Goal: Check status: Check status

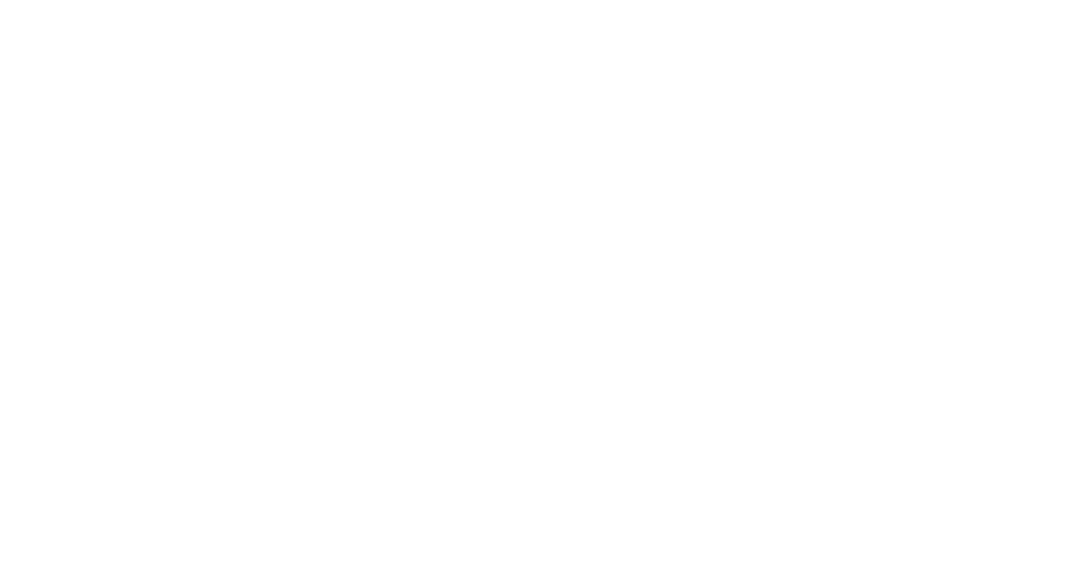
type input "[EMAIL_ADDRESS][DOMAIN_NAME]"
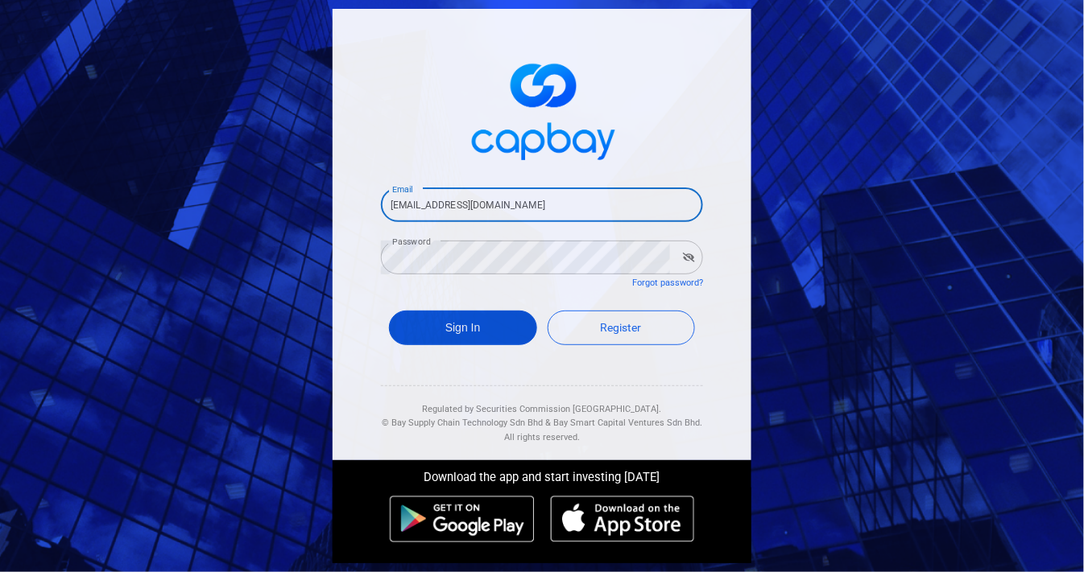
click at [447, 337] on button "Sign In" at bounding box center [463, 328] width 148 height 35
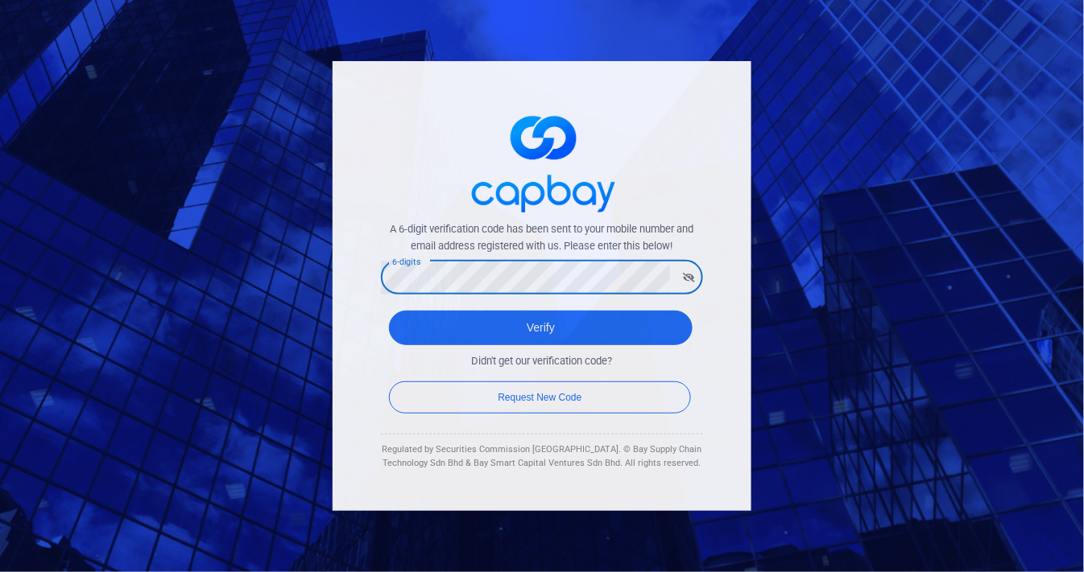
click at [389, 311] on button "Verify" at bounding box center [541, 328] width 304 height 35
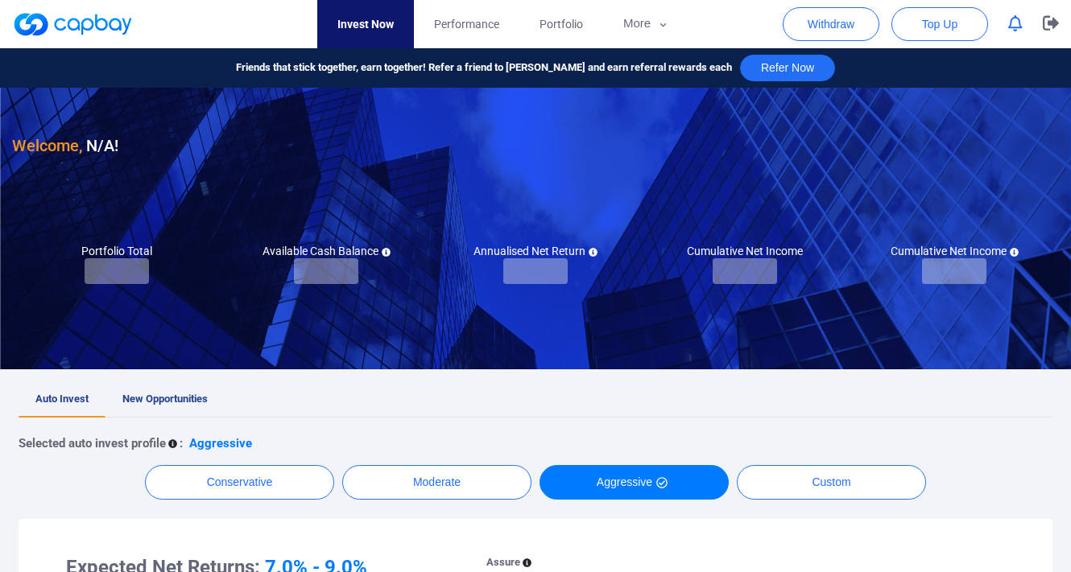
checkbox input "true"
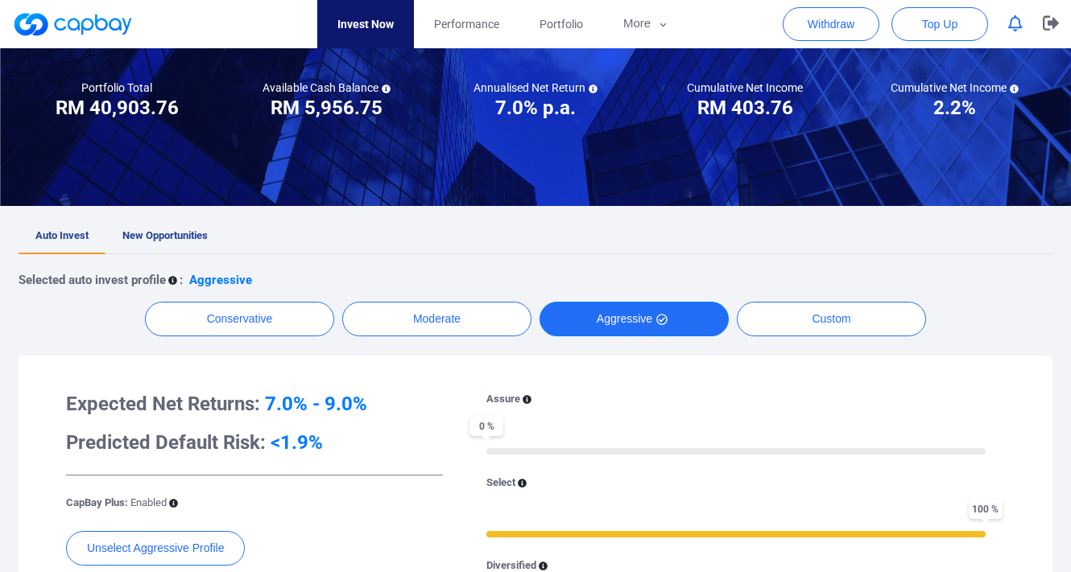
scroll to position [179, 0]
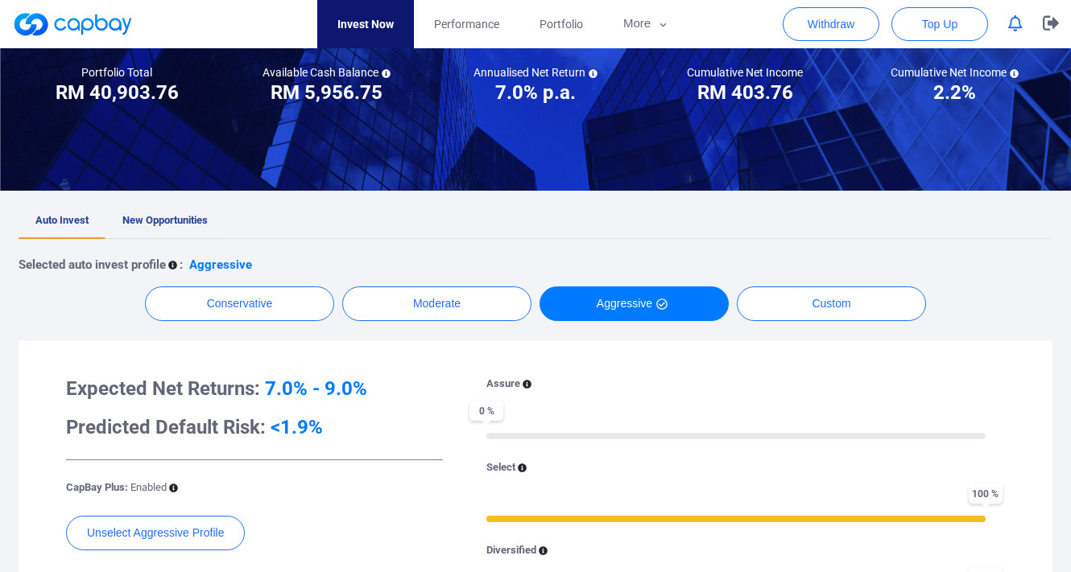
click at [184, 217] on span "New Opportunities" at bounding box center [164, 220] width 85 height 12
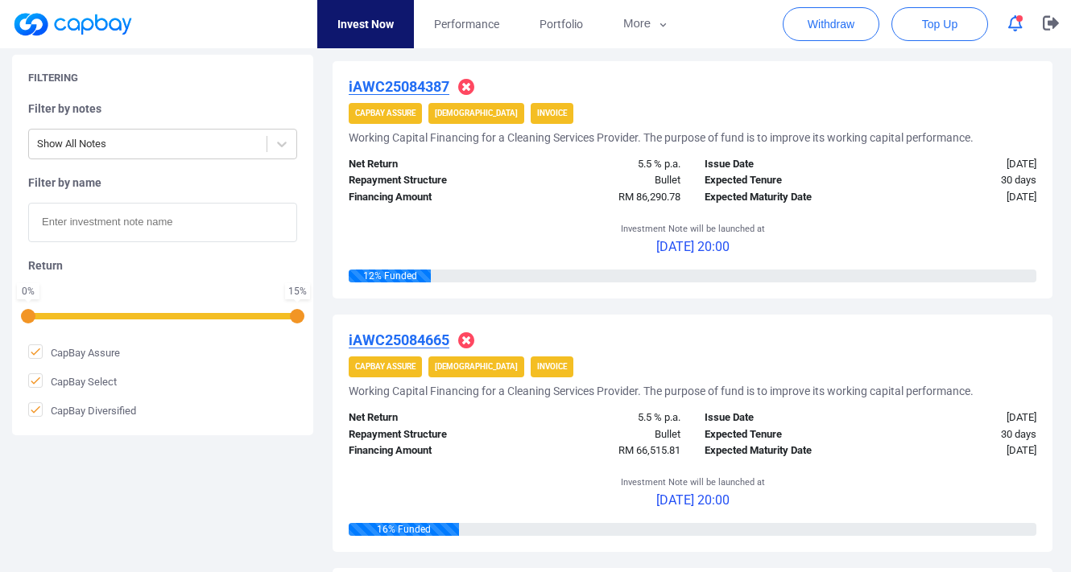
scroll to position [109, 0]
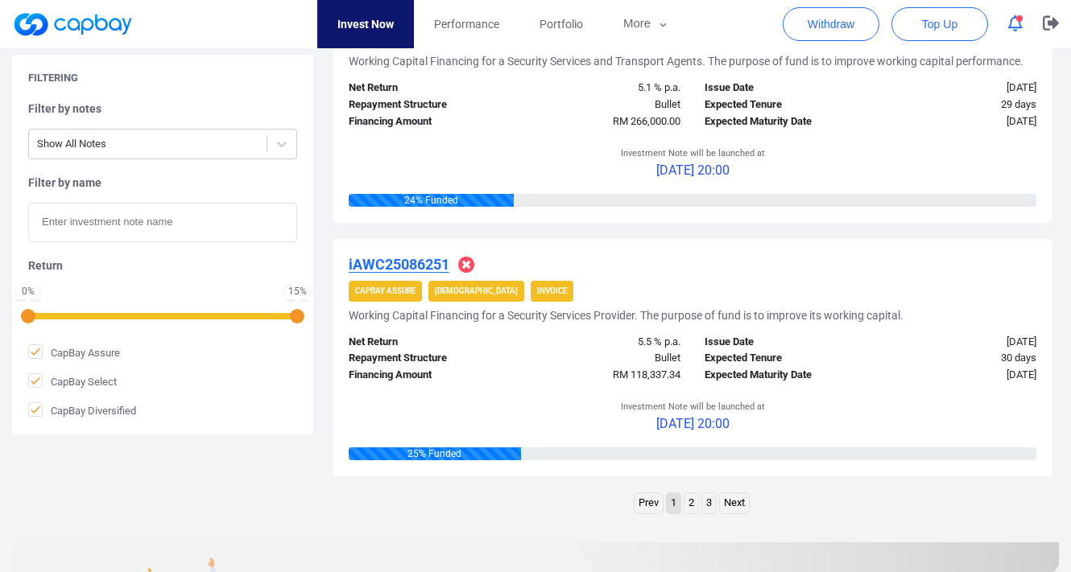
click at [688, 496] on link "2" at bounding box center [691, 504] width 14 height 20
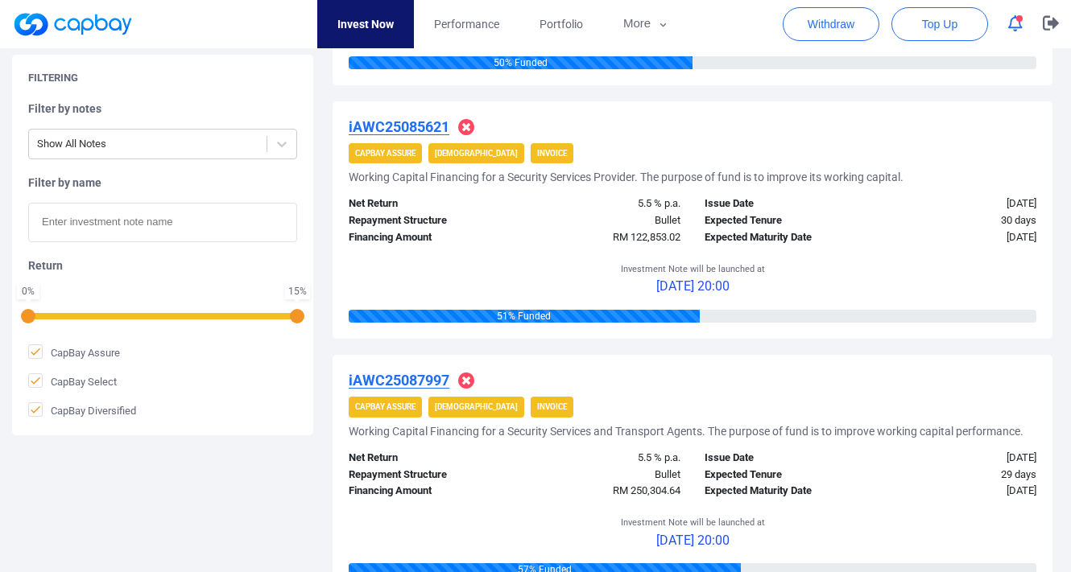
scroll to position [979, 0]
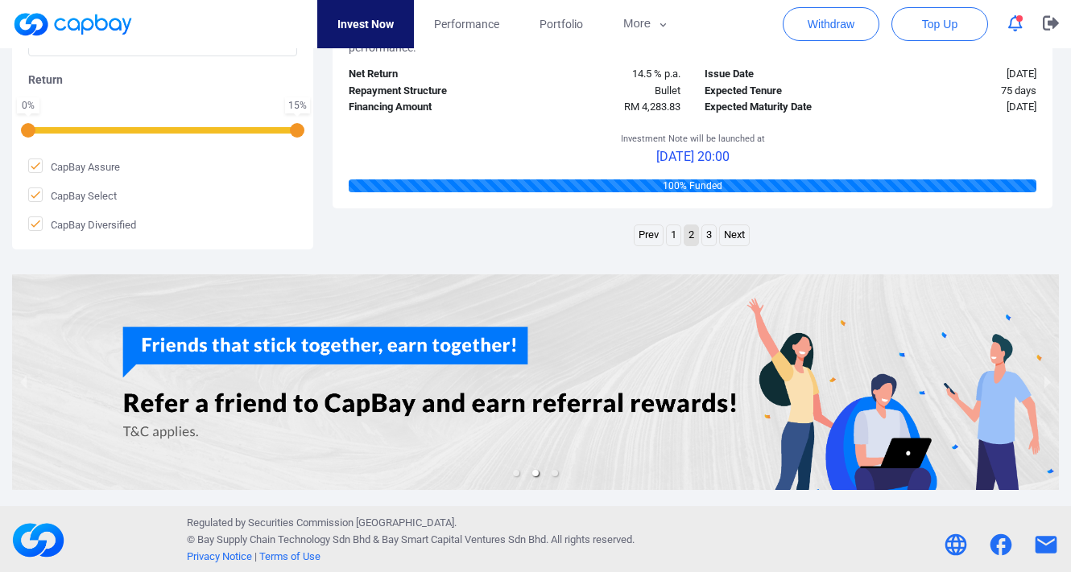
click at [709, 233] on link "3" at bounding box center [709, 235] width 14 height 20
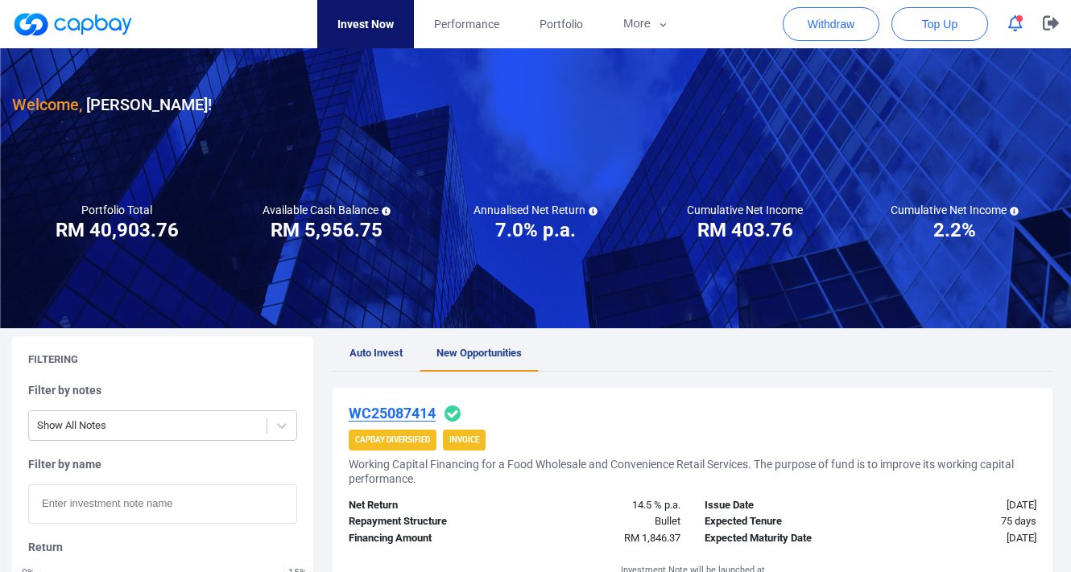
scroll to position [0, 0]
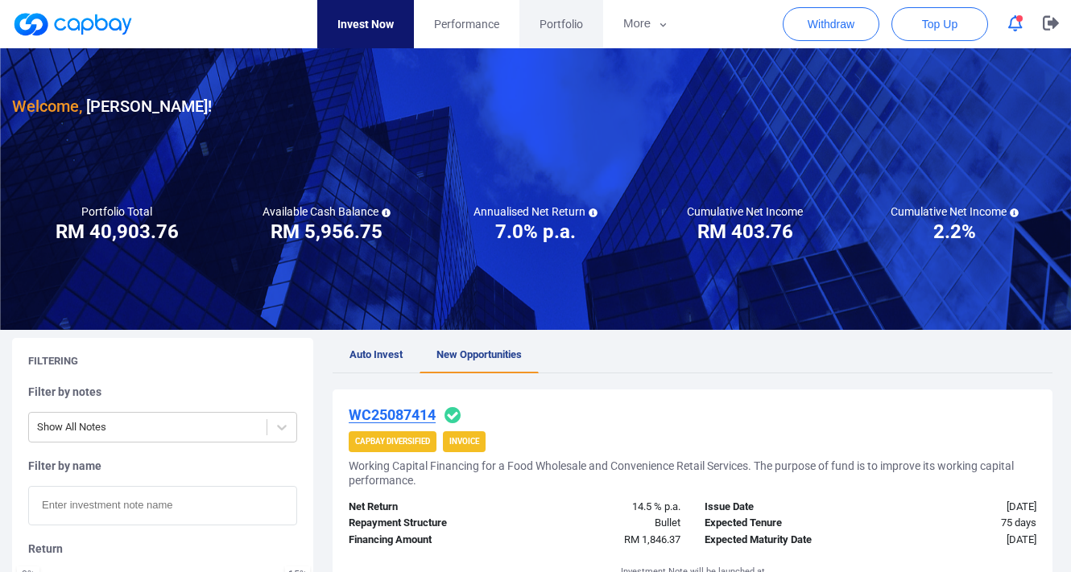
click at [562, 35] on link "Portfolio" at bounding box center [561, 24] width 84 height 48
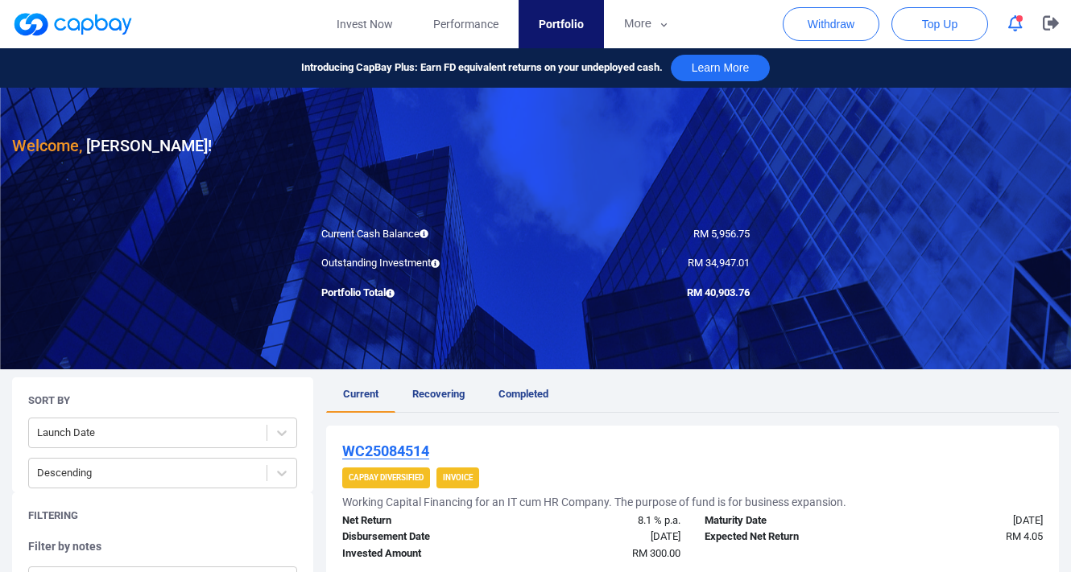
click at [1002, 30] on button "button" at bounding box center [1015, 23] width 31 height 25
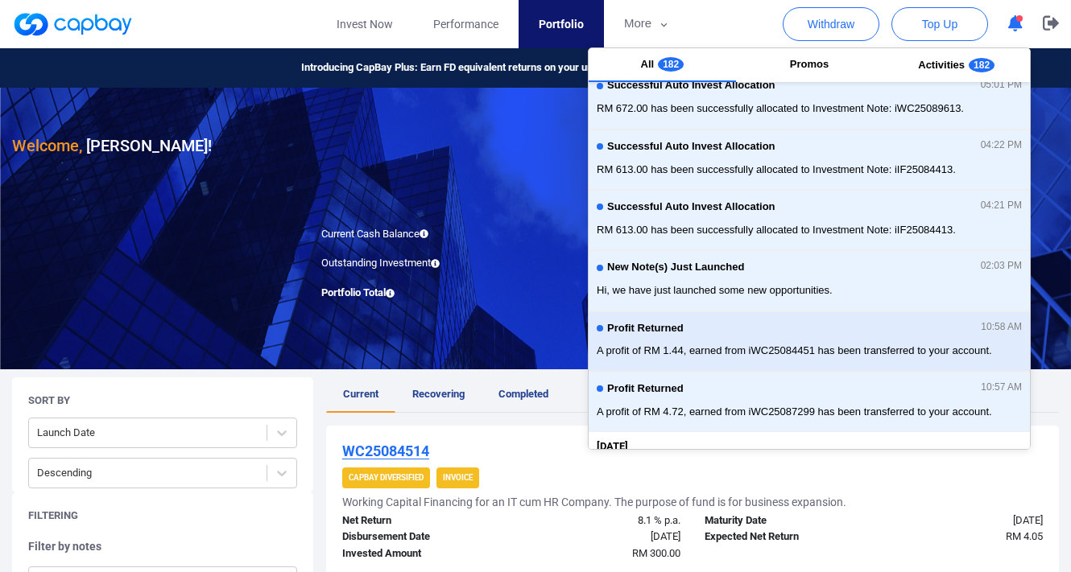
scroll to position [268, 0]
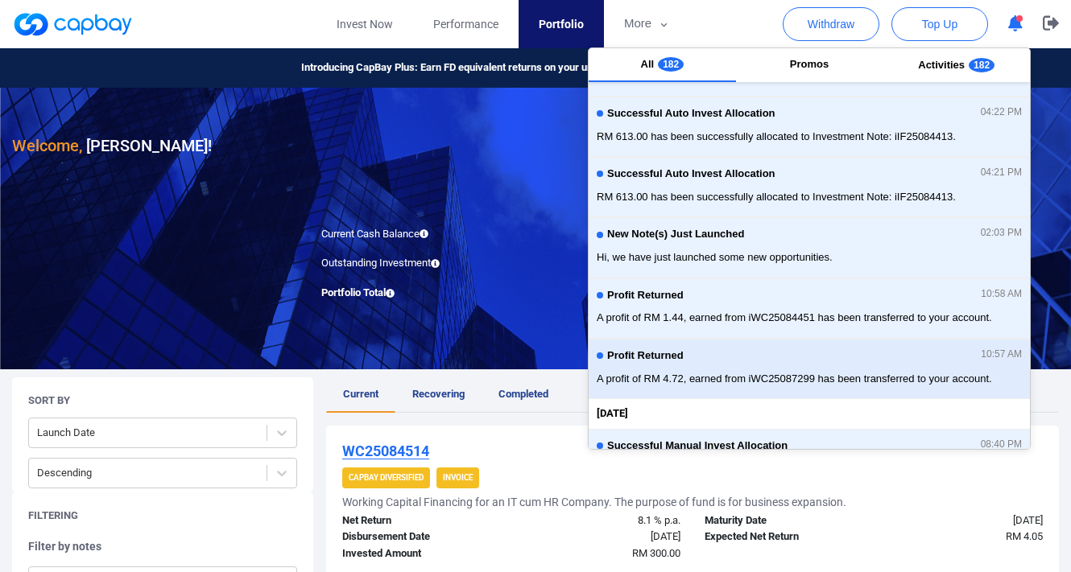
click at [850, 351] on div "Profit Returned 10:57 AM" at bounding box center [809, 358] width 425 height 18
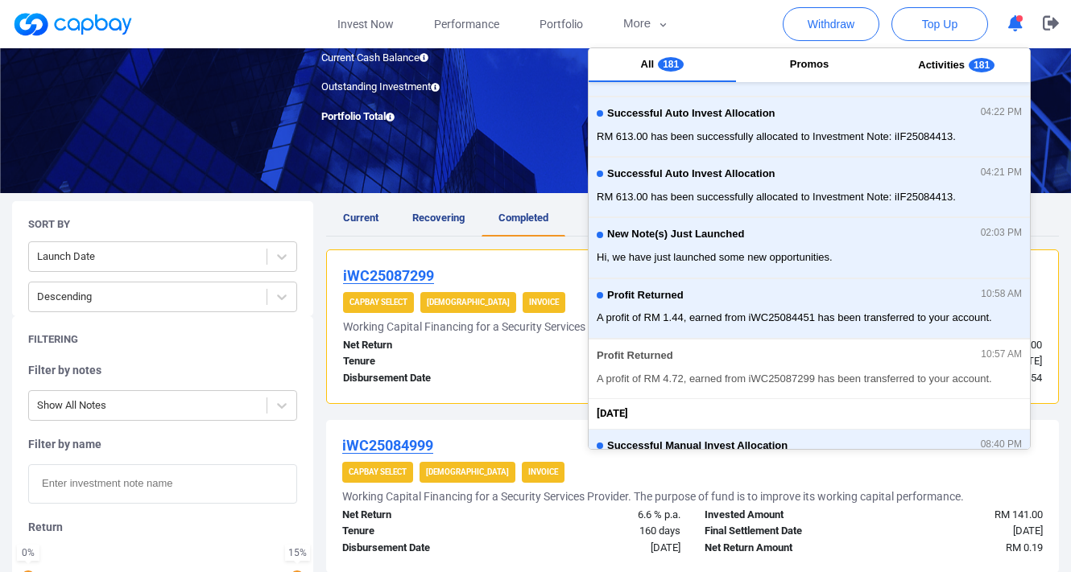
scroll to position [179, 0]
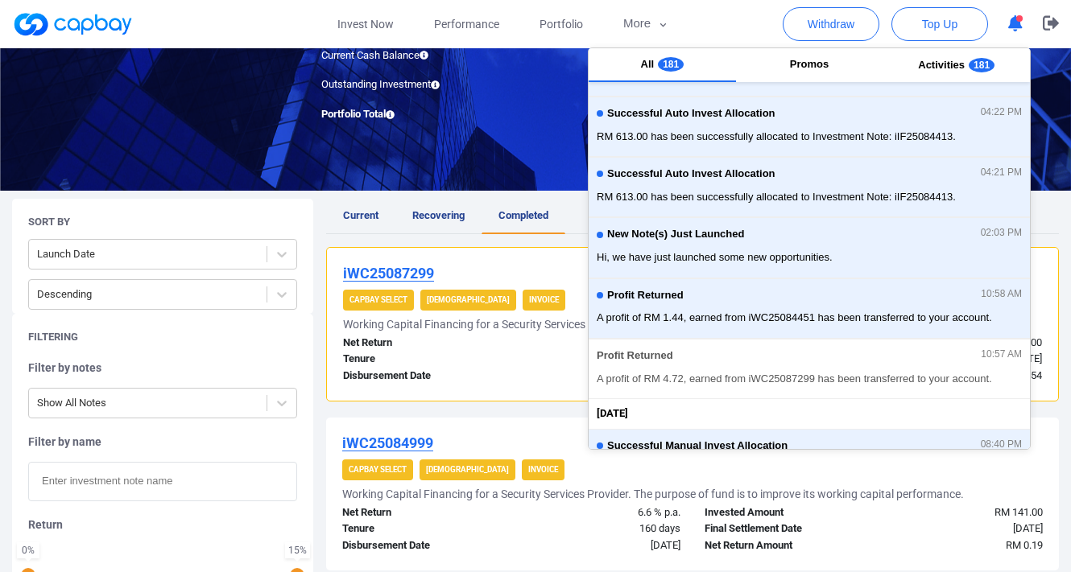
click at [519, 370] on div "[DATE]" at bounding box center [602, 376] width 181 height 17
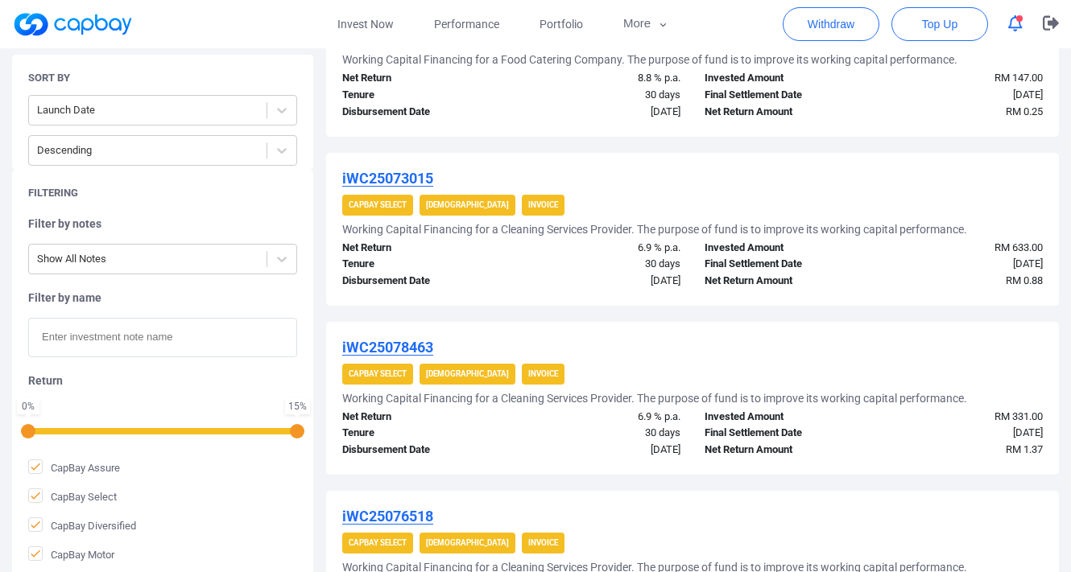
scroll to position [1675, 0]
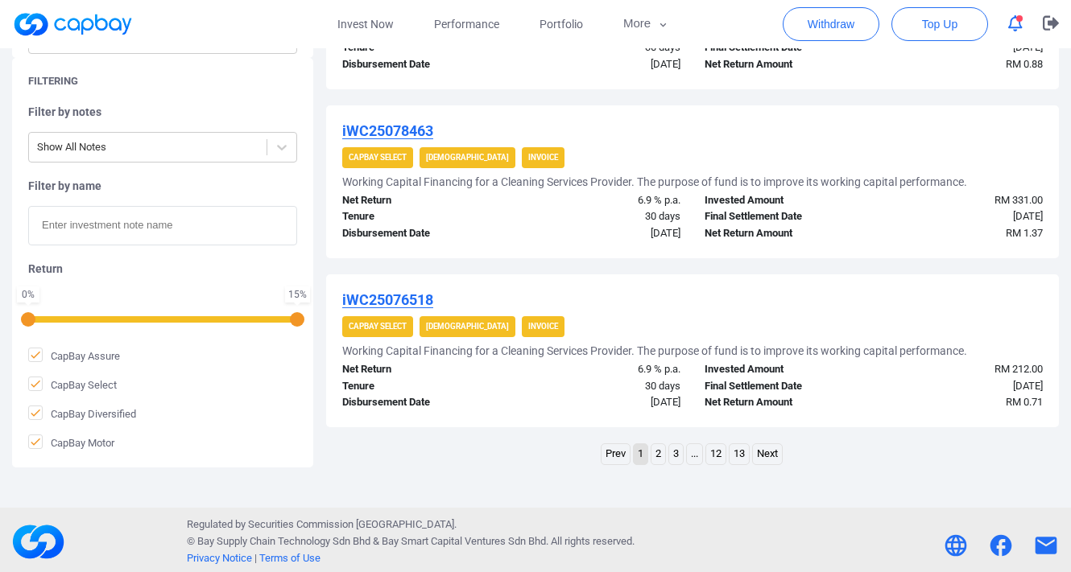
click at [658, 449] on link "2" at bounding box center [658, 454] width 14 height 20
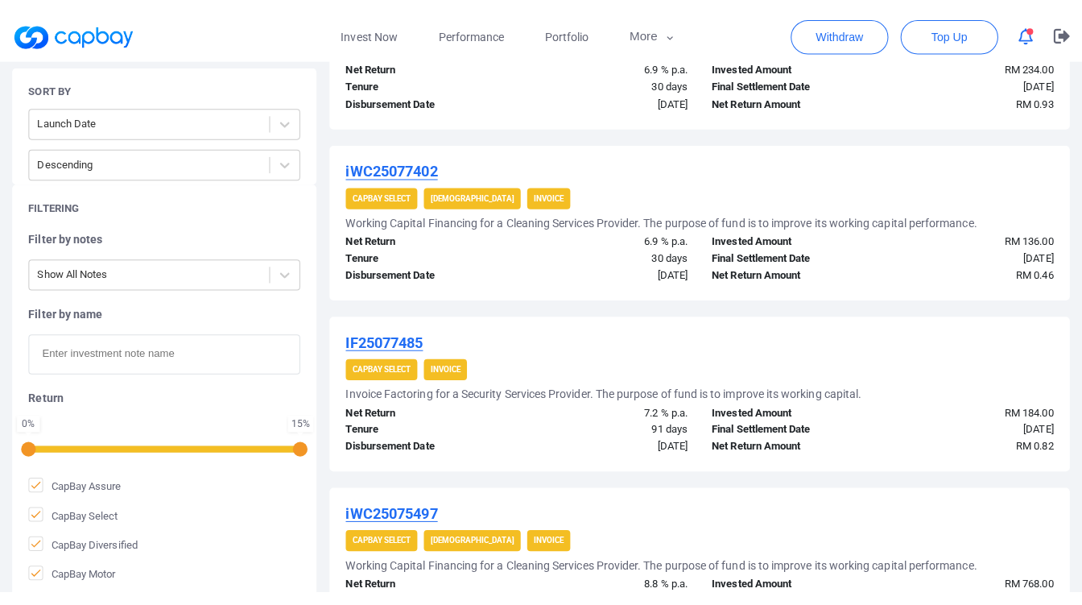
scroll to position [1610, 0]
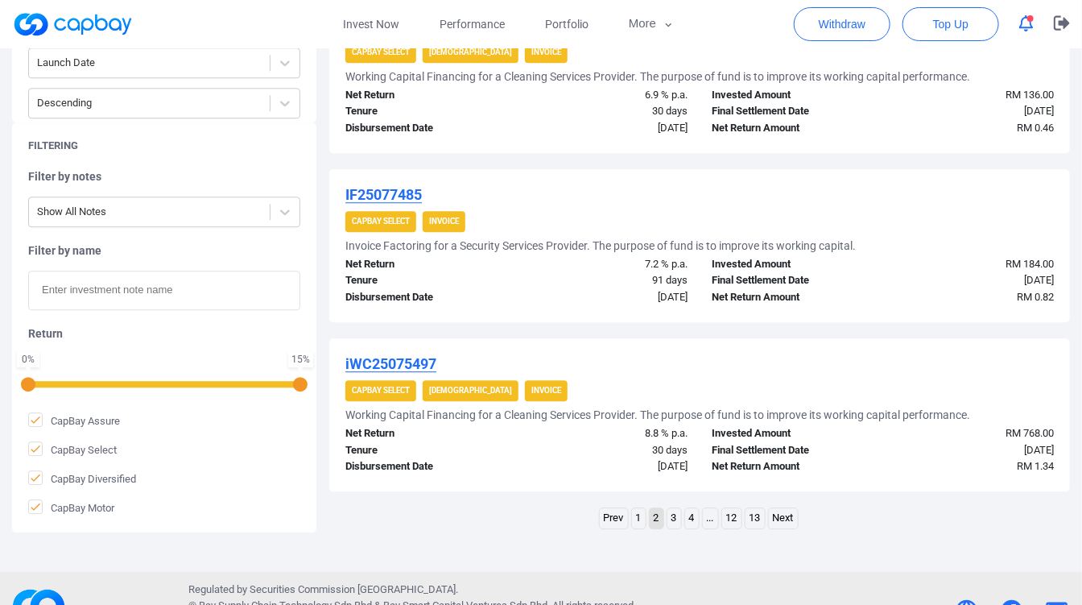
click at [642, 509] on link "1" at bounding box center [639, 518] width 14 height 20
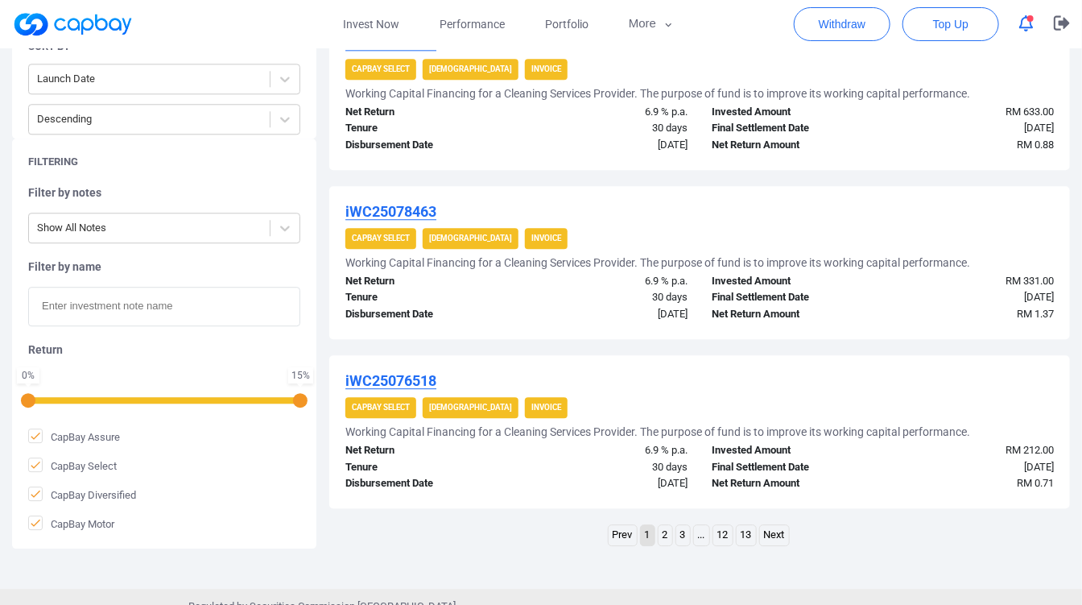
scroll to position [1644, 0]
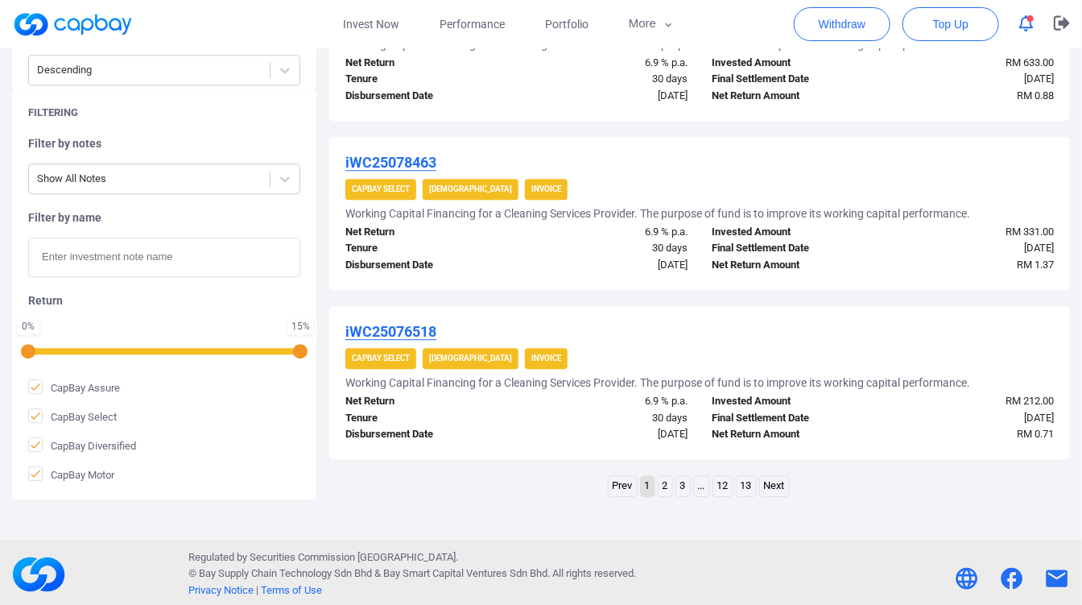
click at [680, 487] on link "3" at bounding box center [683, 486] width 14 height 20
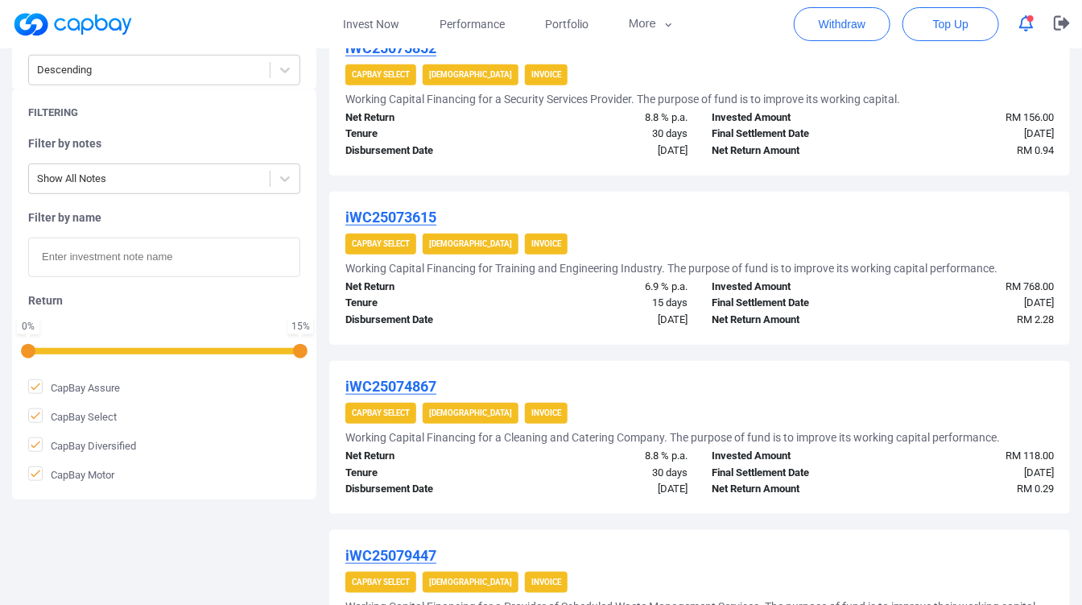
scroll to position [0, 0]
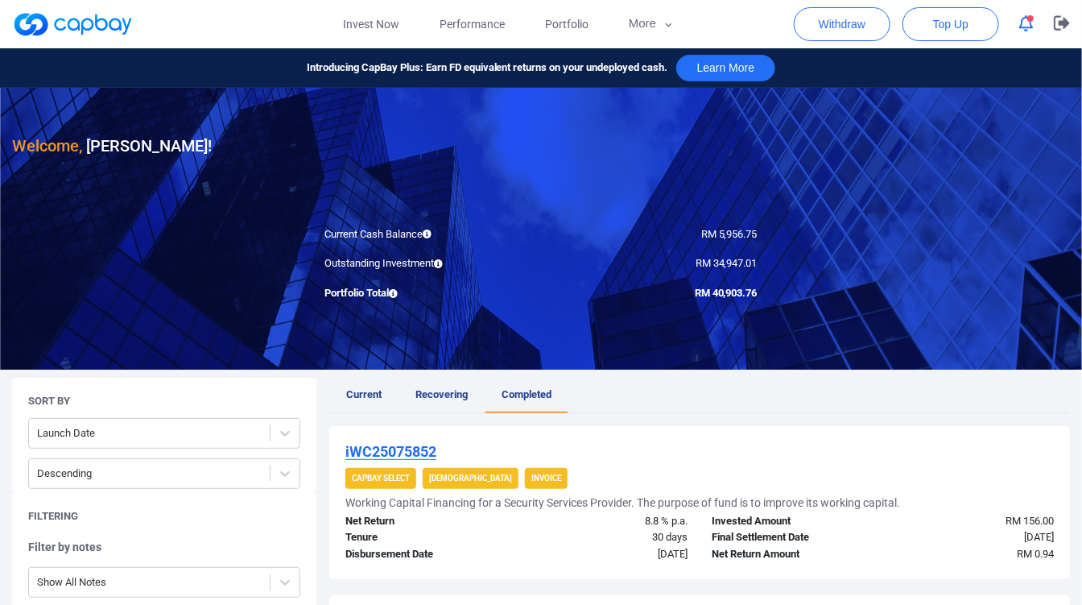
click at [1030, 33] on button "button" at bounding box center [1026, 23] width 31 height 25
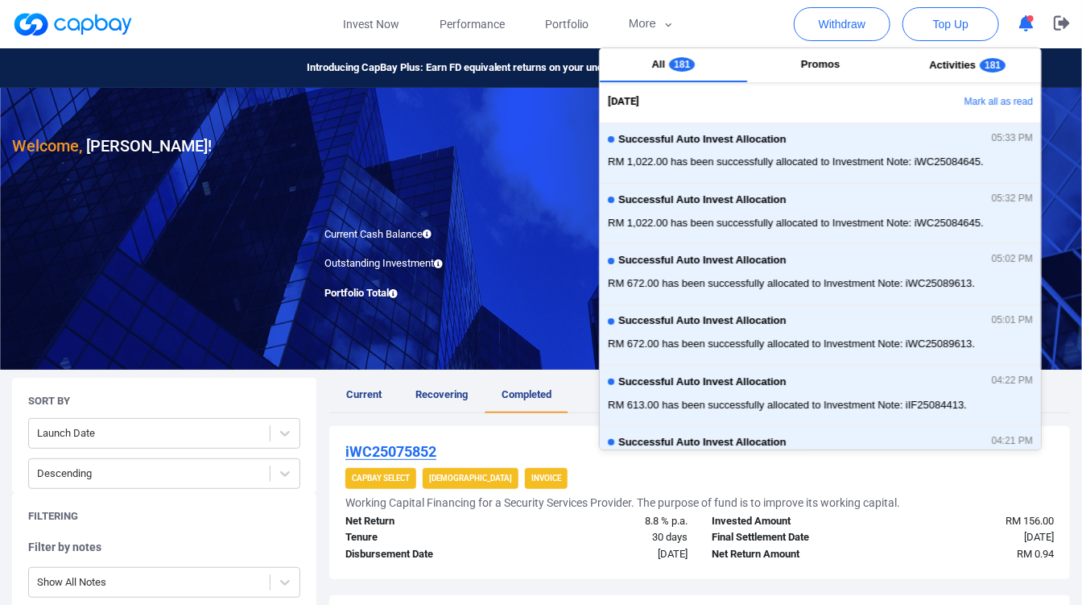
click at [483, 216] on div at bounding box center [541, 229] width 1082 height 282
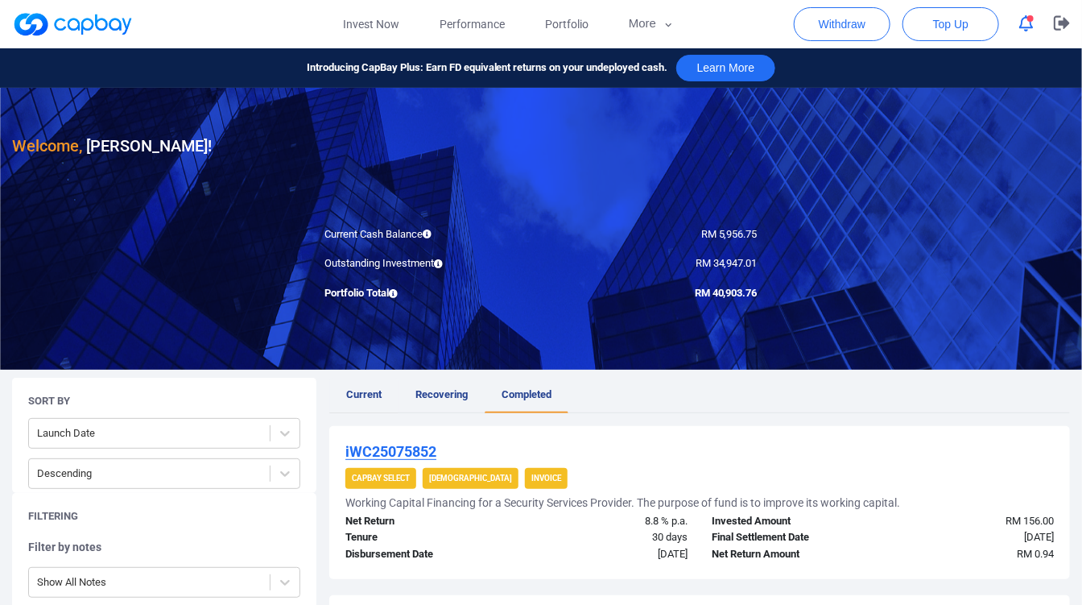
click at [366, 403] on link "Current" at bounding box center [363, 395] width 69 height 35
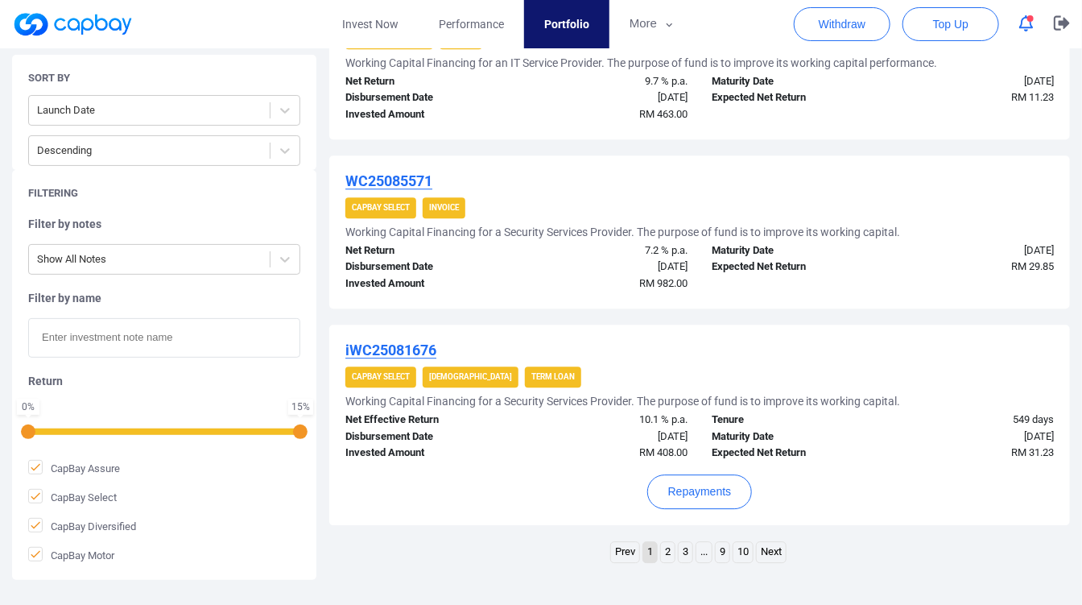
scroll to position [1690, 0]
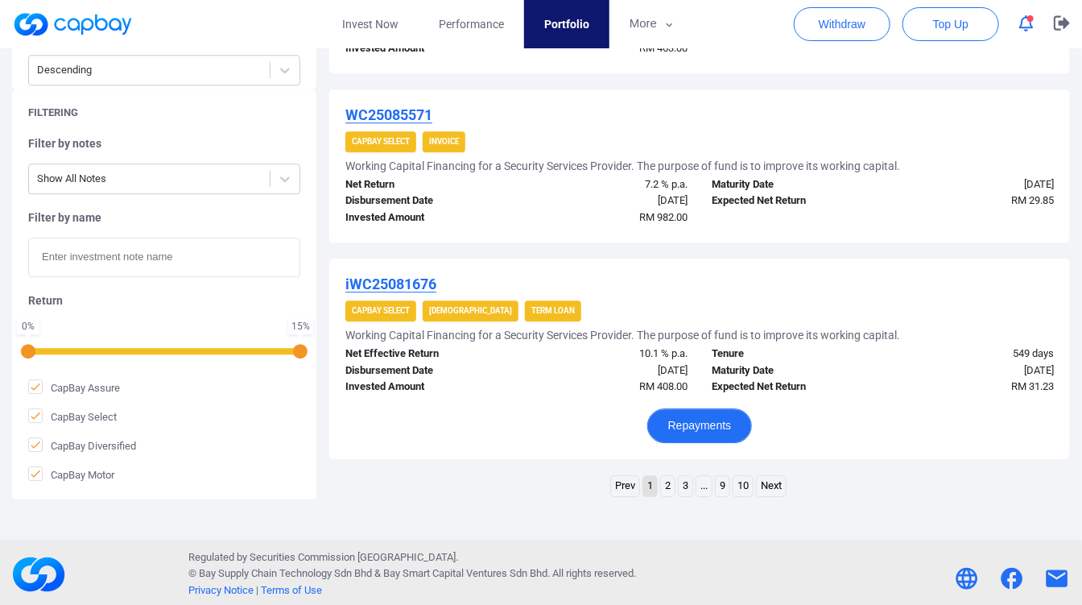
click at [707, 409] on button "Repayments" at bounding box center [699, 425] width 105 height 35
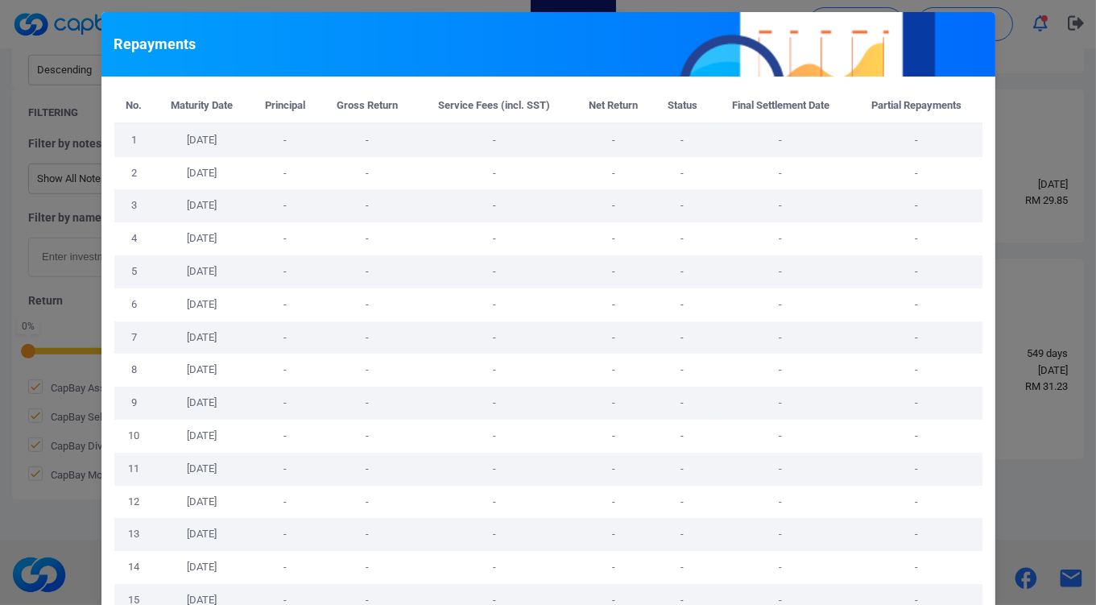
click at [1076, 296] on div "Repayments No. Maturity Date Principal Gross Return Service Fees (incl. SST) Ne…" at bounding box center [548, 302] width 1096 height 605
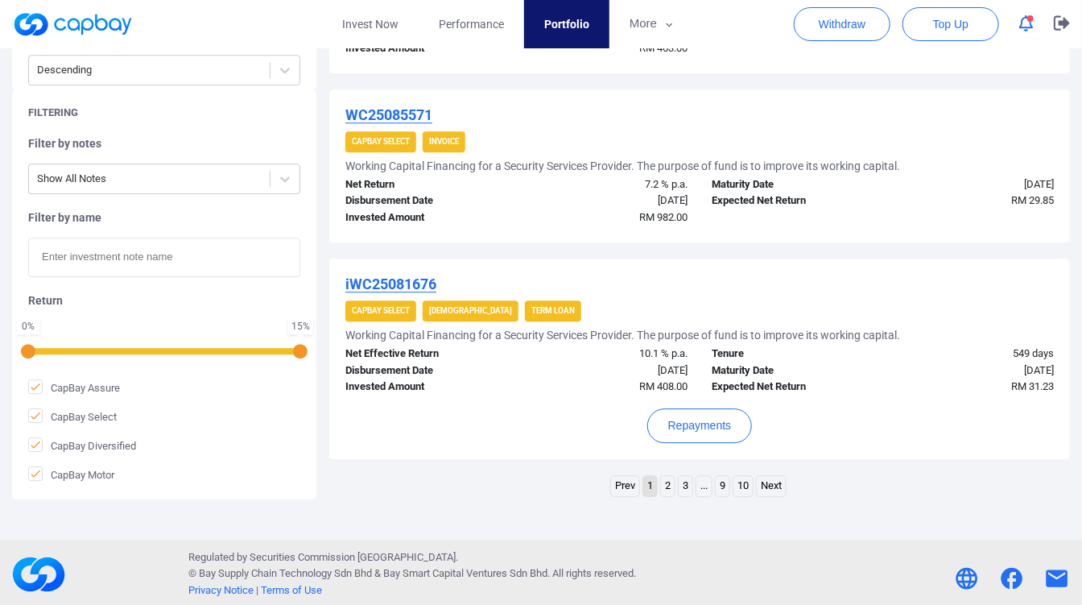
click at [669, 484] on link "2" at bounding box center [668, 486] width 14 height 20
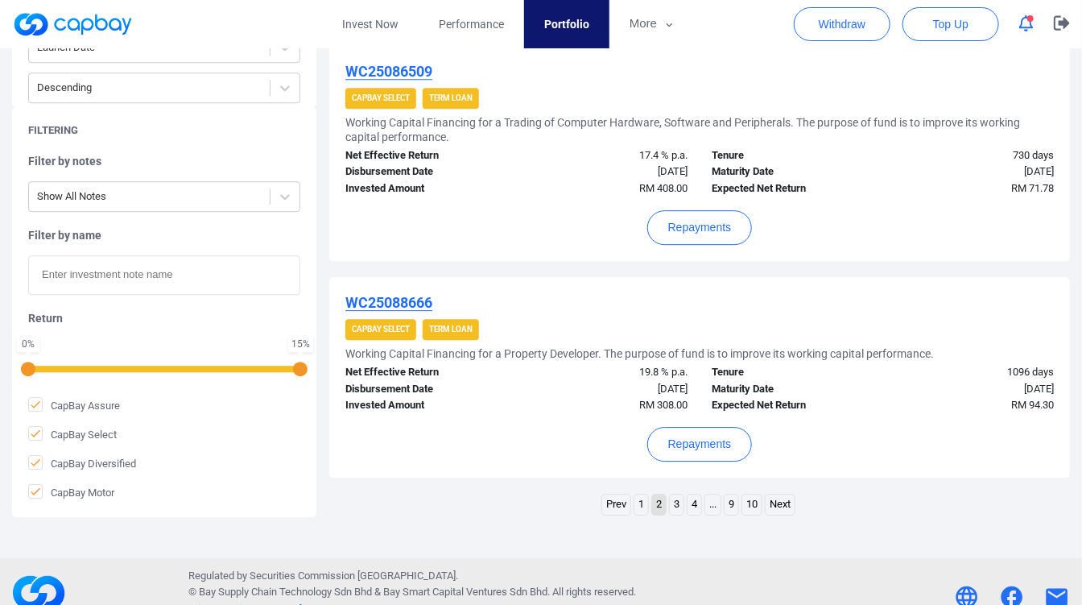
scroll to position [1751, 0]
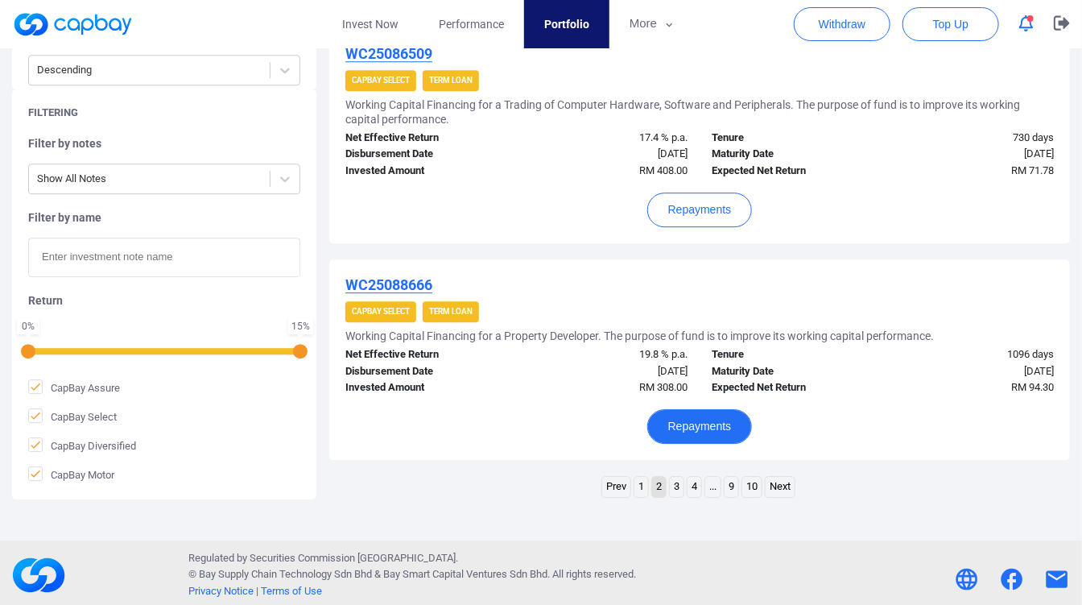
click at [691, 419] on button "Repayments" at bounding box center [699, 426] width 105 height 35
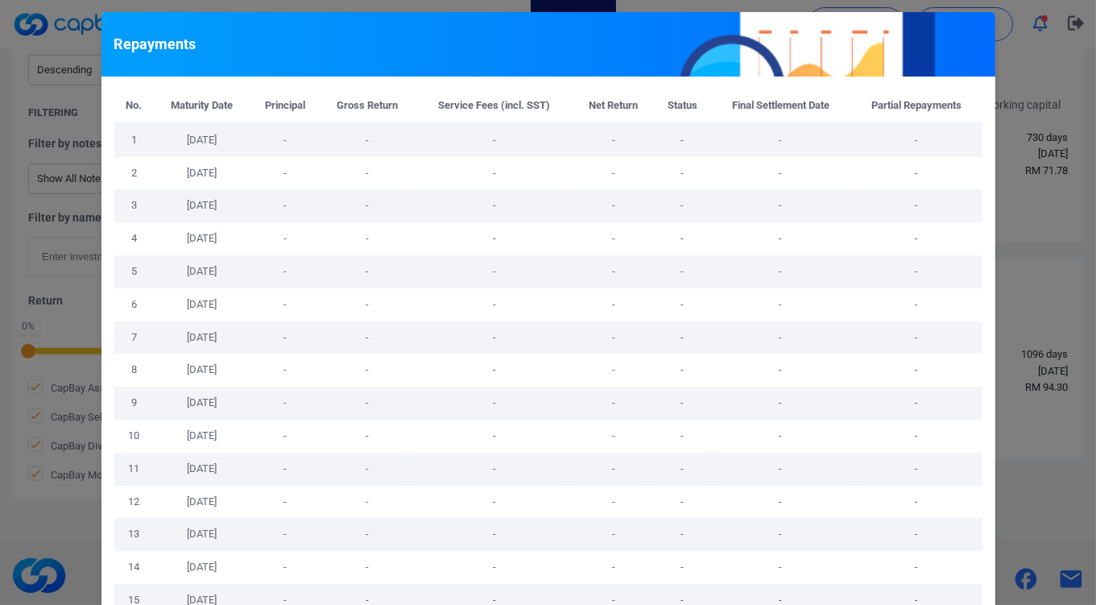
click at [995, 306] on div "Repayments No. Maturity Date Principal Gross Return Service Fees (incl. SST) Ne…" at bounding box center [548, 302] width 1096 height 605
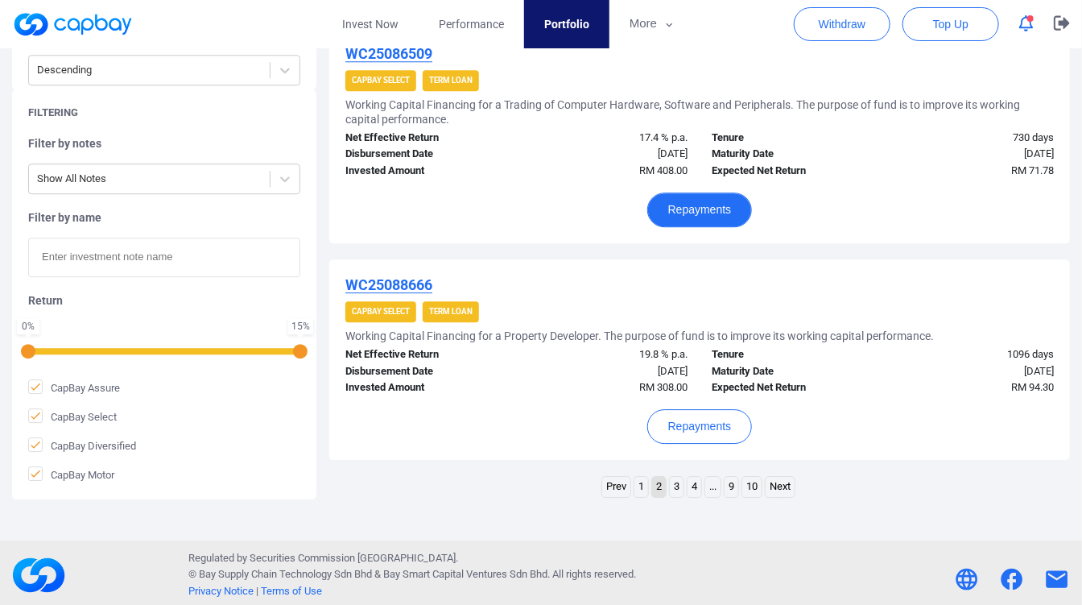
click at [733, 212] on button "Repayments" at bounding box center [699, 209] width 105 height 35
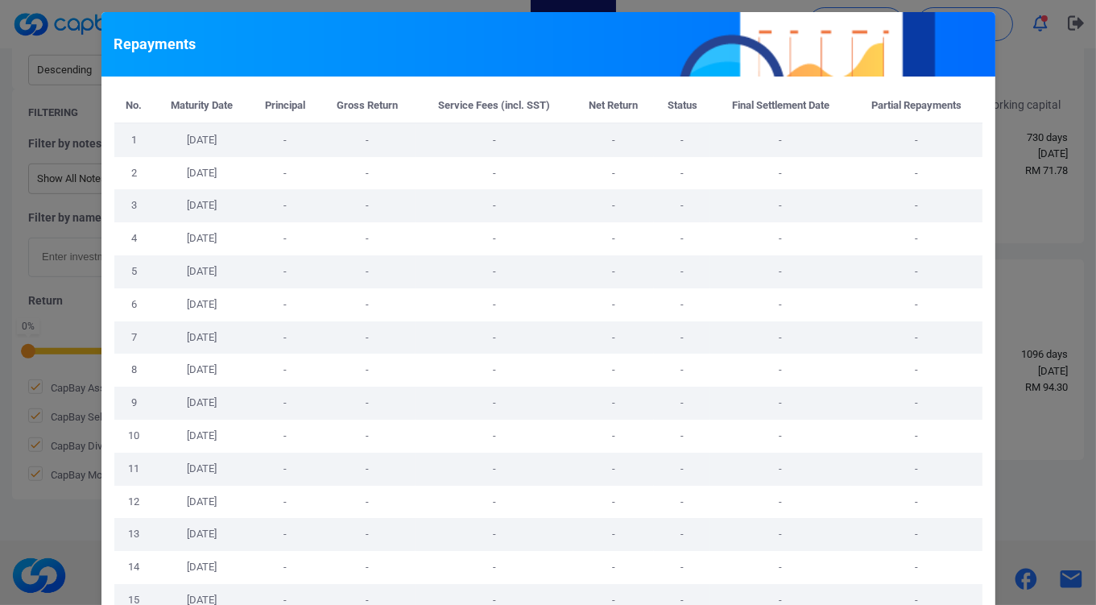
click at [1003, 271] on div "Repayments No. Maturity Date Principal Gross Return Service Fees (incl. SST) Ne…" at bounding box center [548, 302] width 1096 height 605
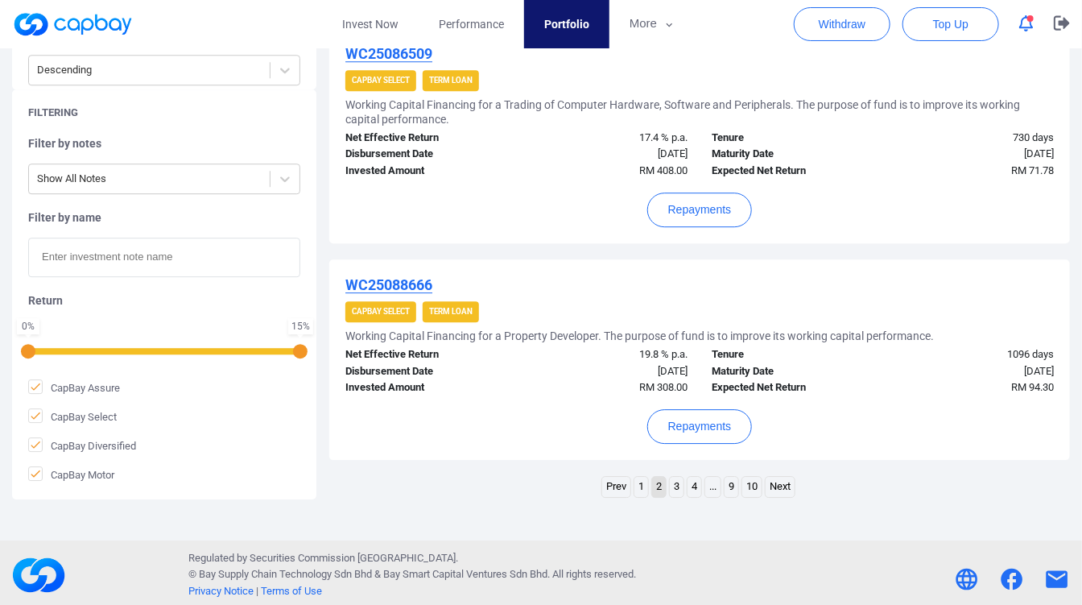
click at [673, 481] on link "3" at bounding box center [677, 487] width 14 height 20
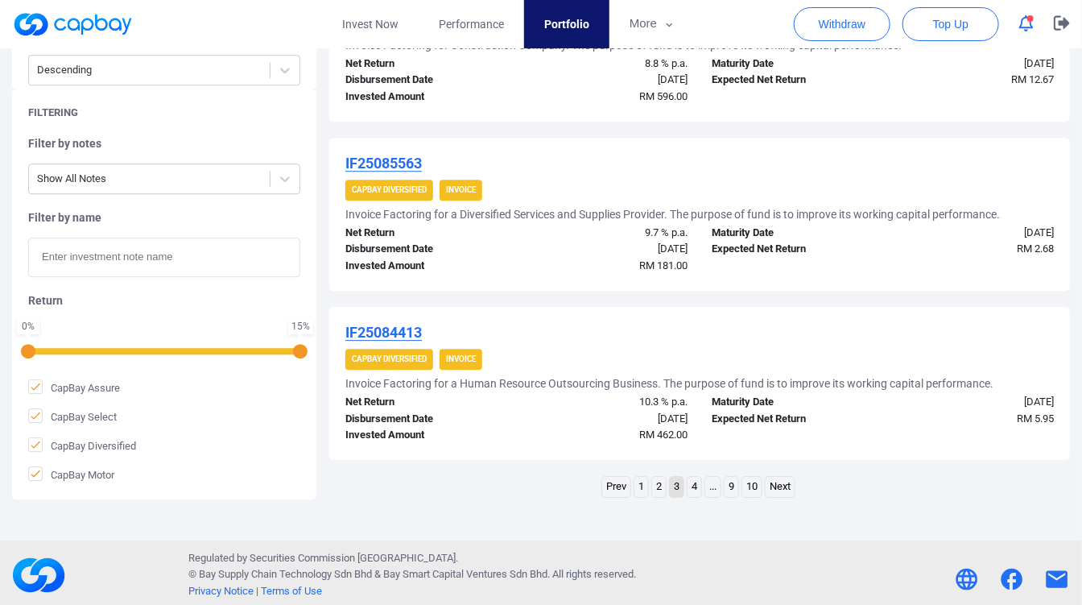
click at [709, 481] on link "..." at bounding box center [712, 487] width 15 height 20
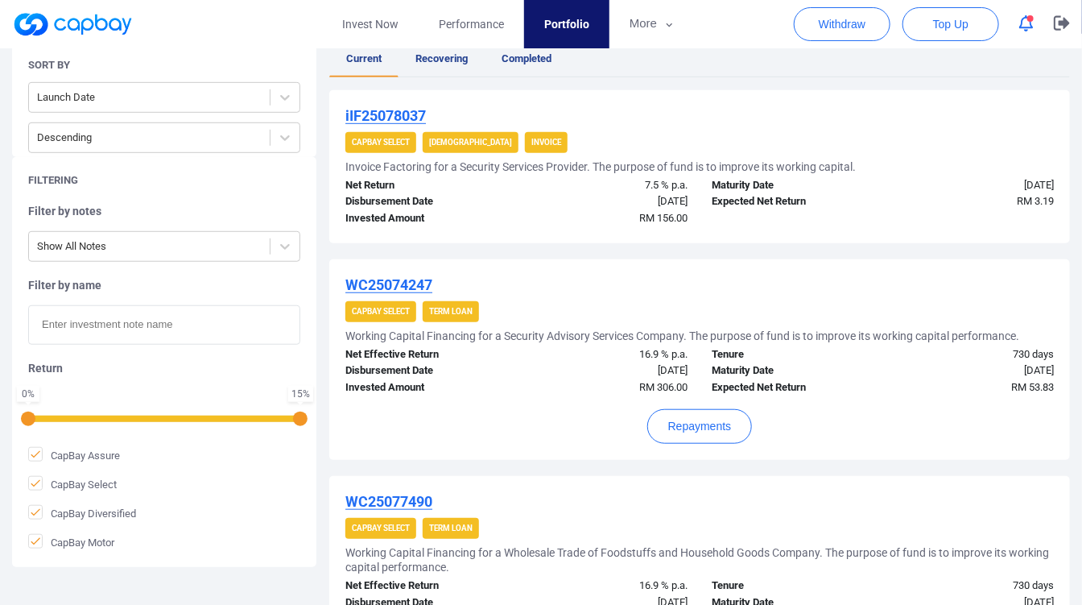
scroll to position [314, 0]
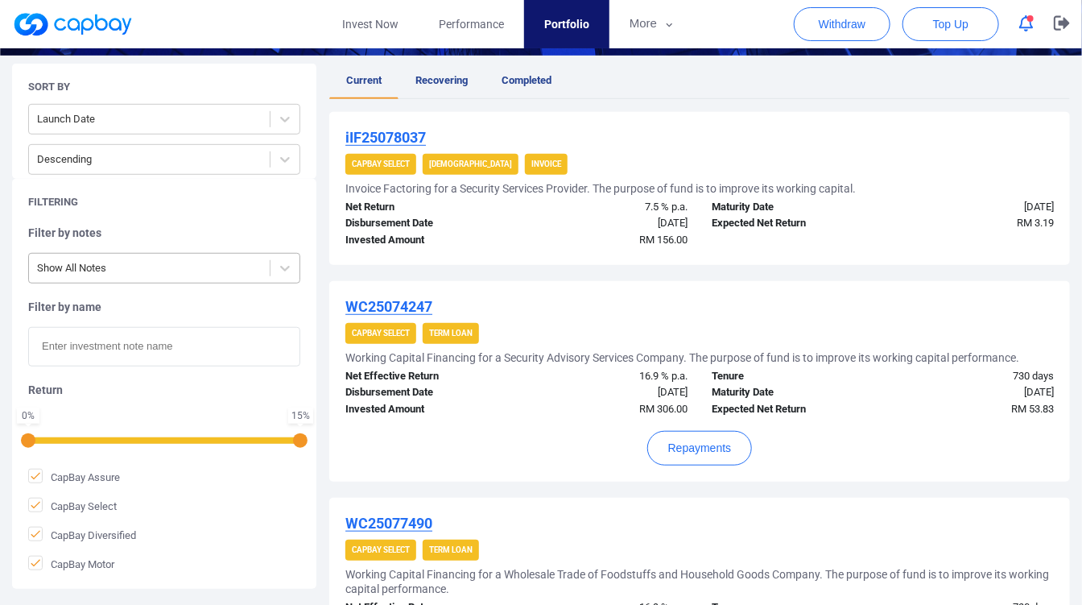
click at [266, 266] on div "Show All Notes" at bounding box center [149, 268] width 241 height 27
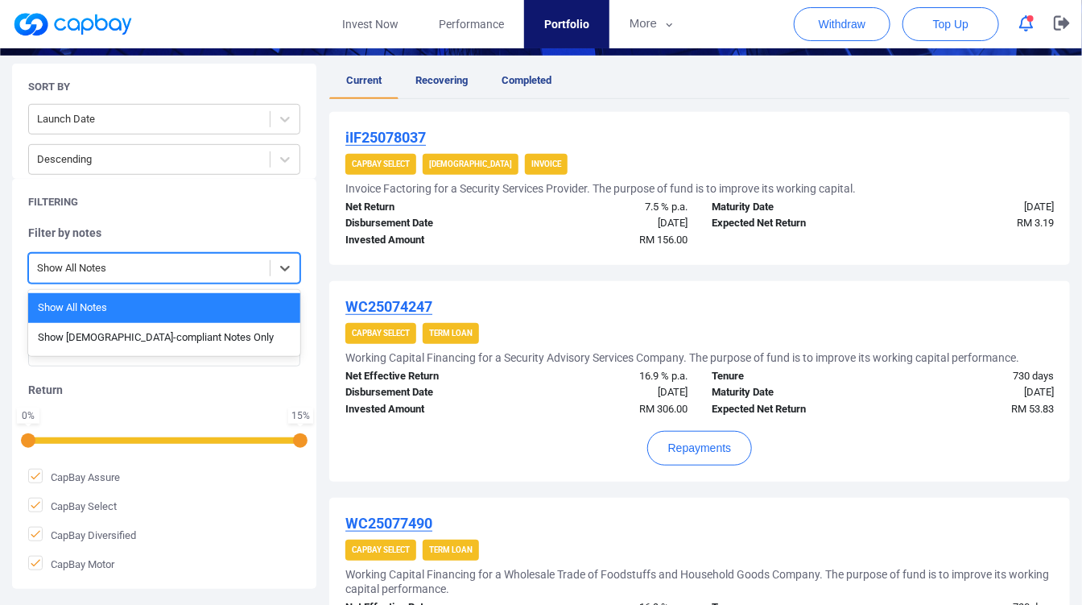
click at [266, 266] on div "Show All Notes" at bounding box center [149, 268] width 241 height 27
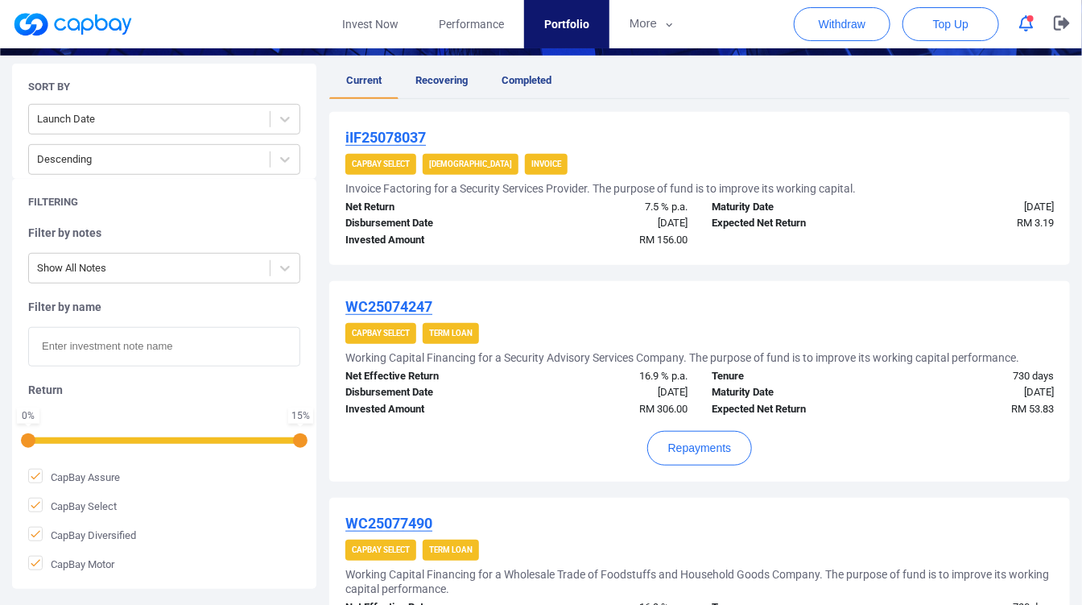
click at [267, 179] on div "Filtering Filter by notes Show All Notes Filter by name Return 0 % 15 % CapBay …" at bounding box center [164, 384] width 304 height 410
click at [271, 169] on div at bounding box center [285, 159] width 29 height 29
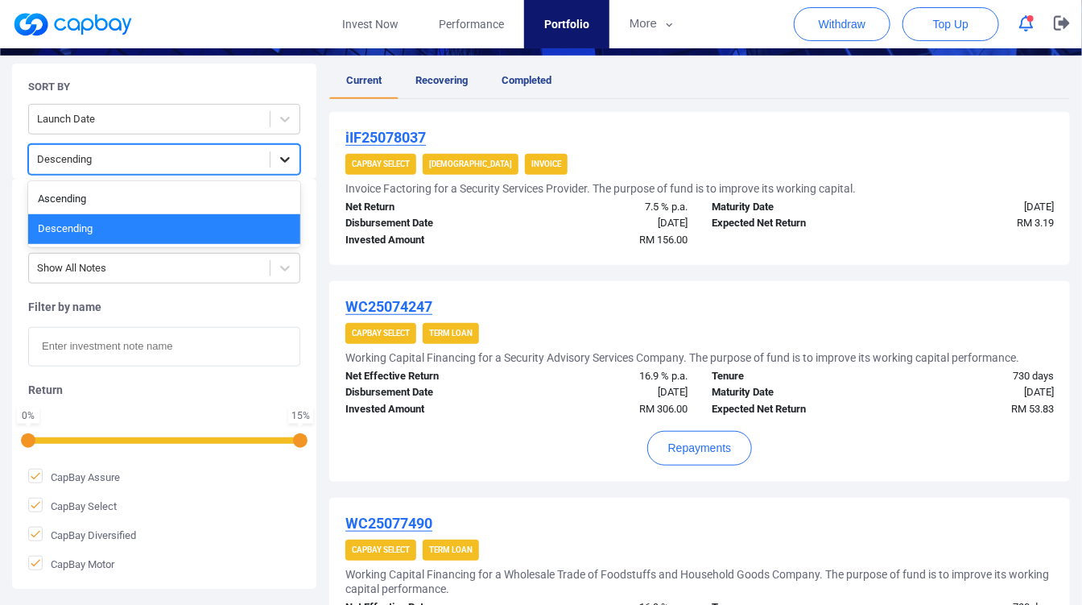
click at [271, 169] on div at bounding box center [285, 159] width 29 height 29
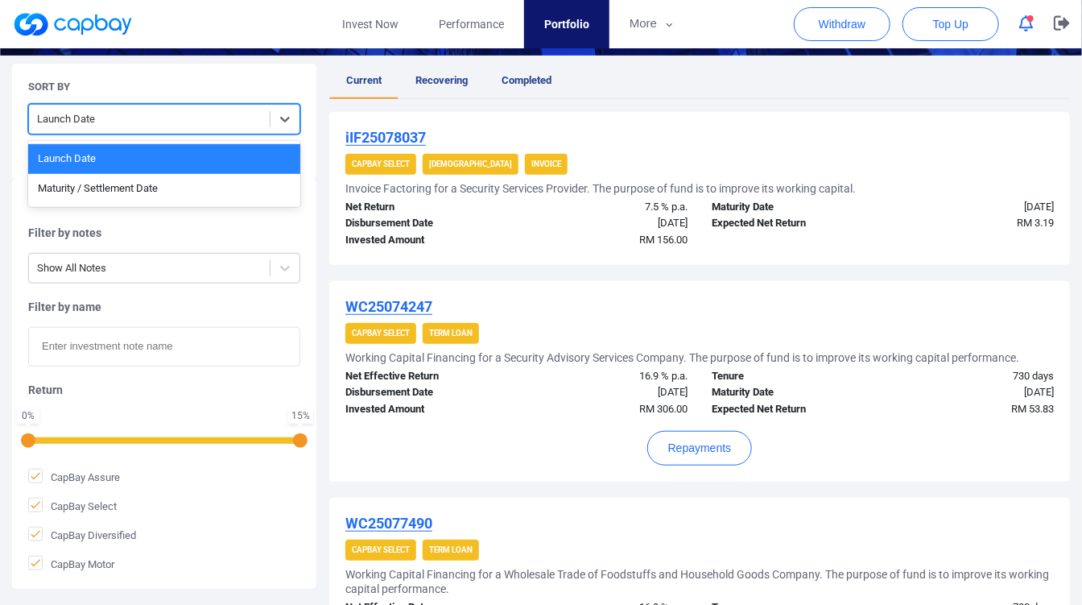
click at [270, 121] on div "Launch Date" at bounding box center [149, 119] width 241 height 27
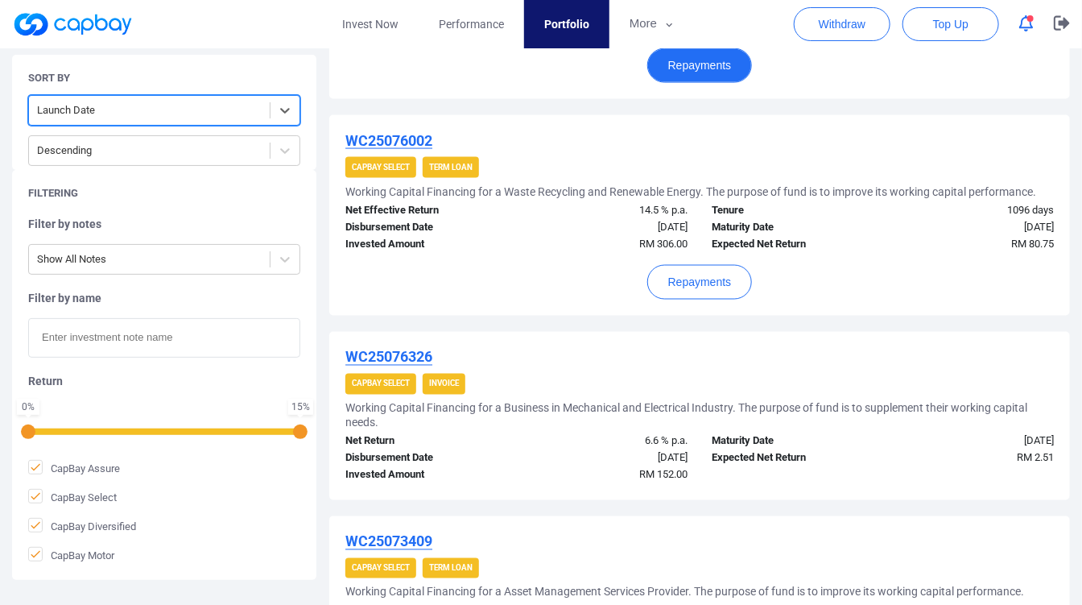
scroll to position [940, 0]
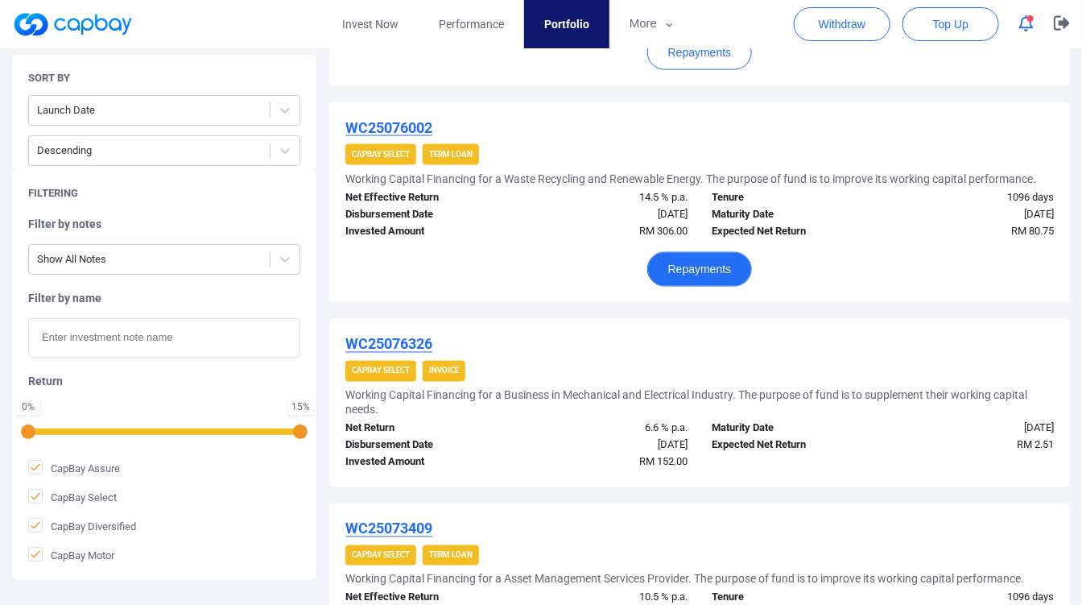
click at [735, 271] on button "Repayments" at bounding box center [699, 269] width 105 height 35
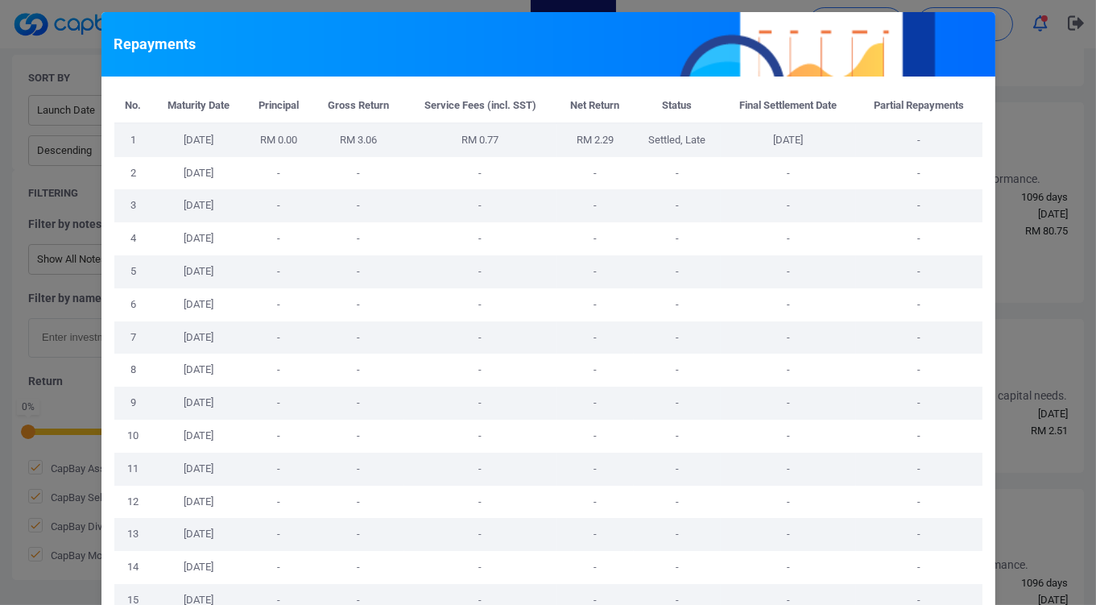
click at [1049, 378] on div "Repayments No. Maturity Date Principal Gross Return Service Fees (incl. SST) Ne…" at bounding box center [548, 302] width 1096 height 605
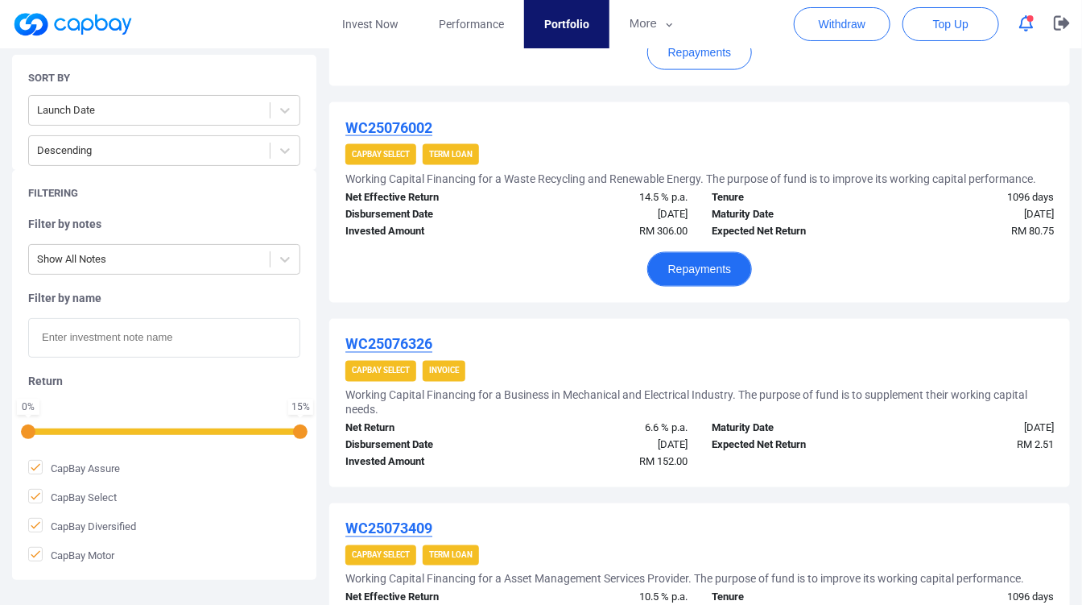
scroll to position [672, 0]
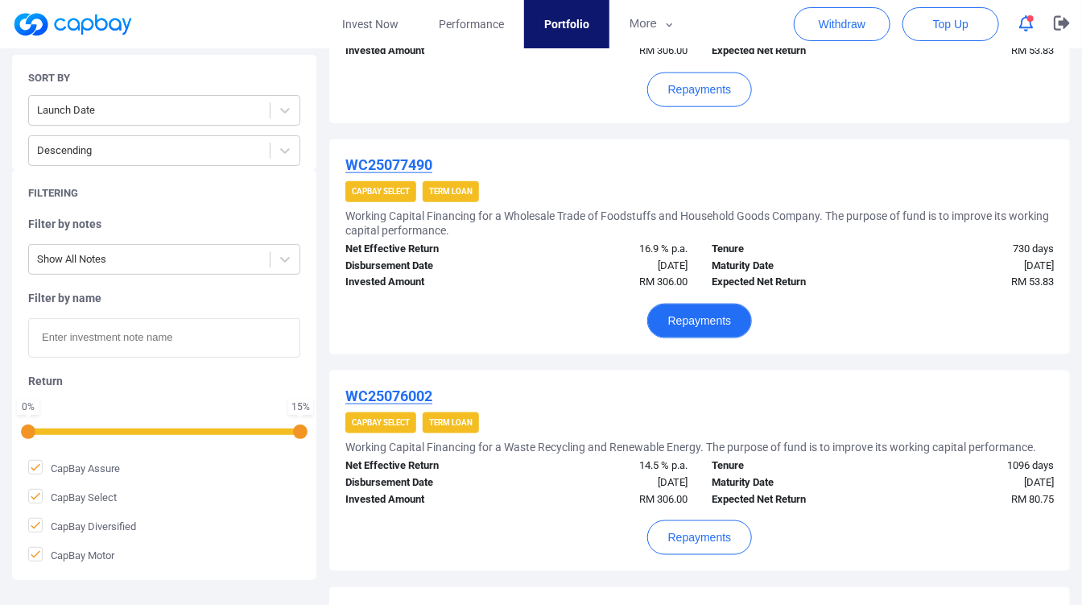
click at [733, 322] on button "Repayments" at bounding box center [699, 321] width 105 height 35
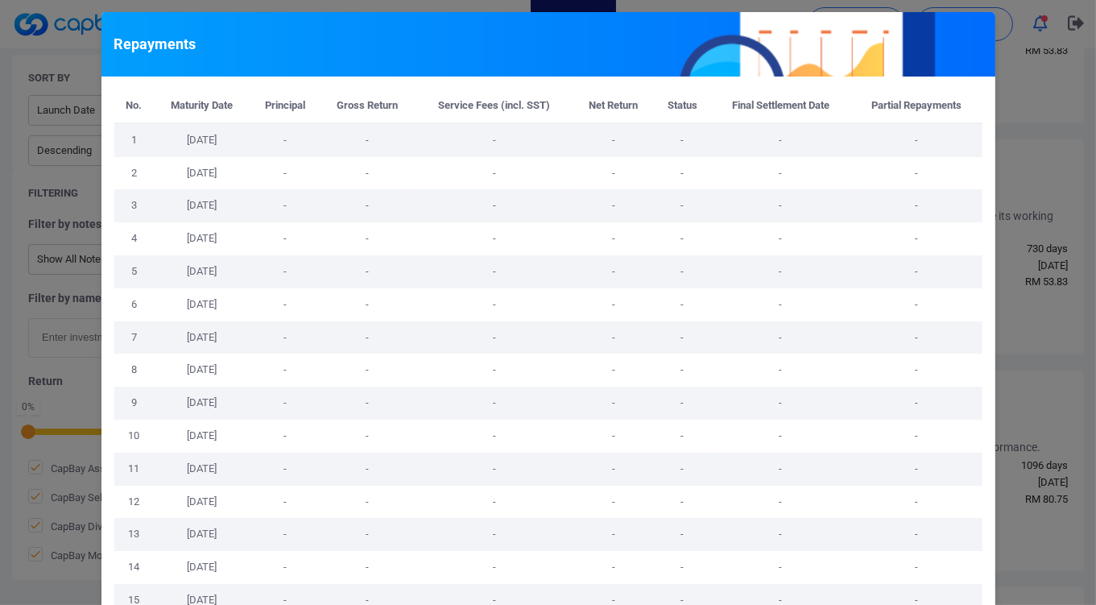
click at [998, 356] on div "Repayments No. Maturity Date Principal Gross Return Service Fees (incl. SST) Ne…" at bounding box center [548, 302] width 1096 height 605
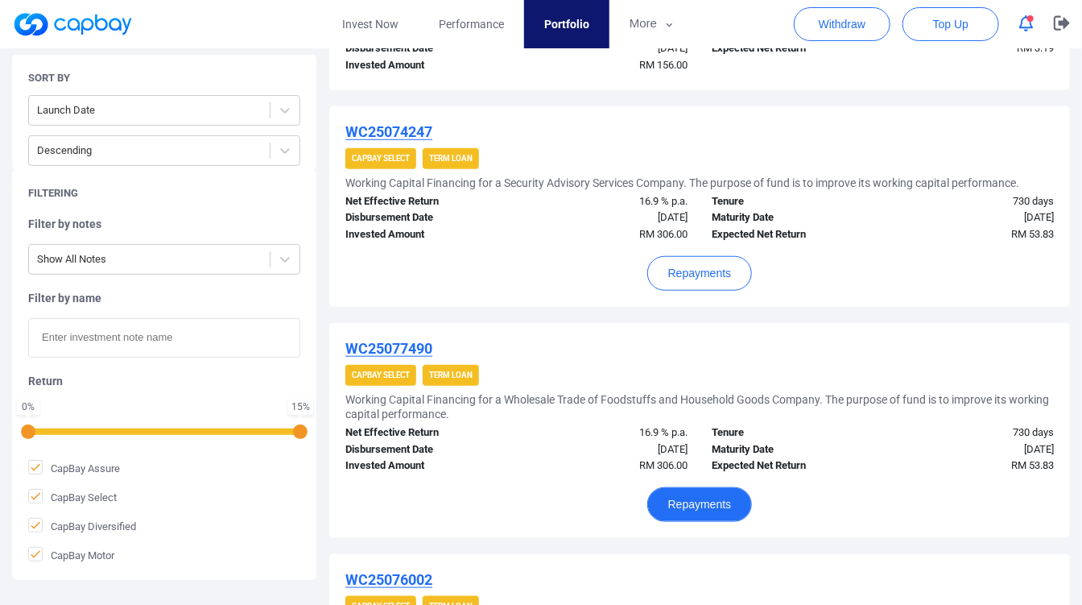
scroll to position [403, 0]
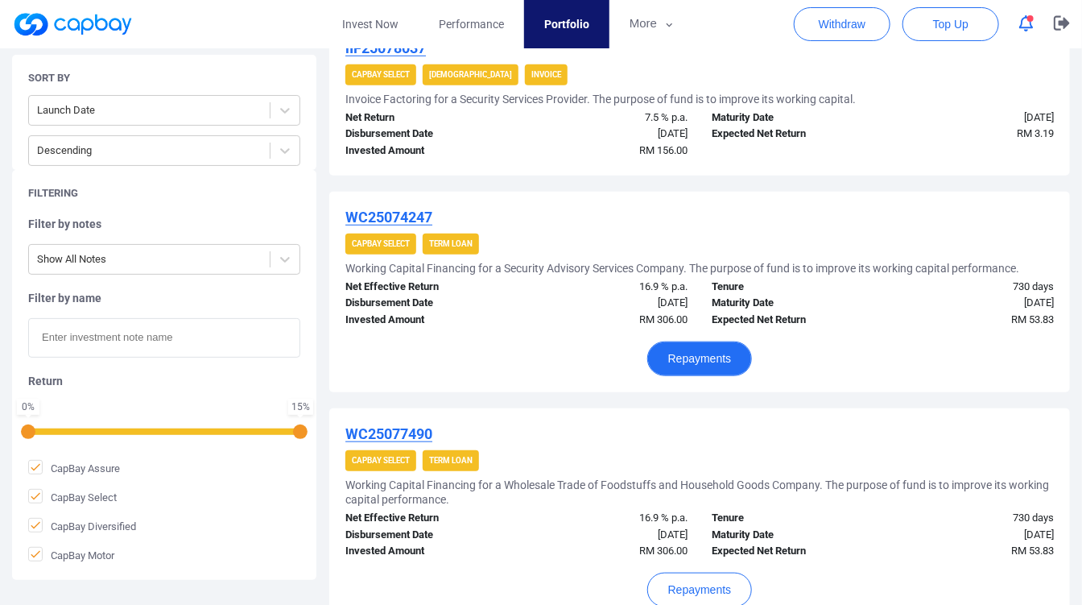
click at [691, 367] on button "Repayments" at bounding box center [699, 358] width 105 height 35
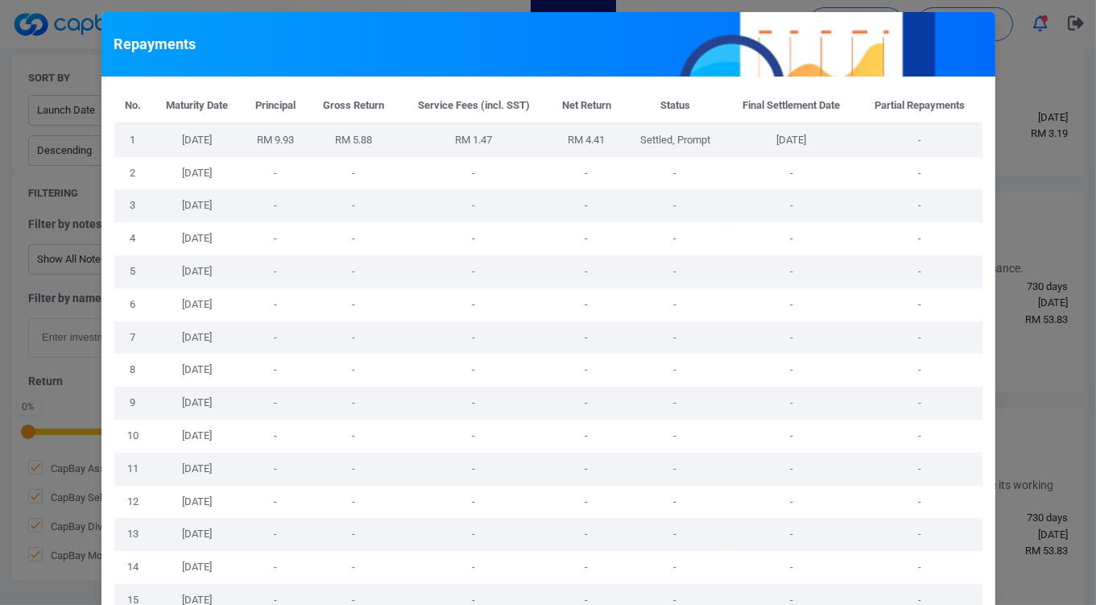
click at [975, 373] on div "No. Maturity Date Principal Gross Return Service Fees (incl. SST) Net Return St…" at bounding box center [548, 494] width 894 height 836
click at [1011, 335] on div "Repayments No. Maturity Date Principal Gross Return Service Fees (incl. SST) Ne…" at bounding box center [548, 302] width 1096 height 605
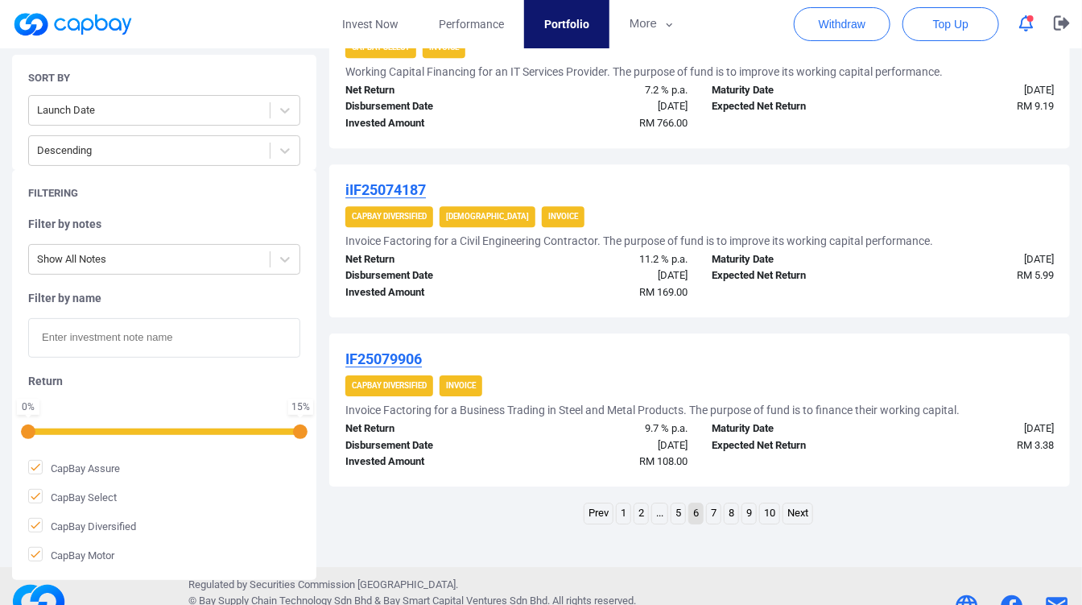
scroll to position [1906, 0]
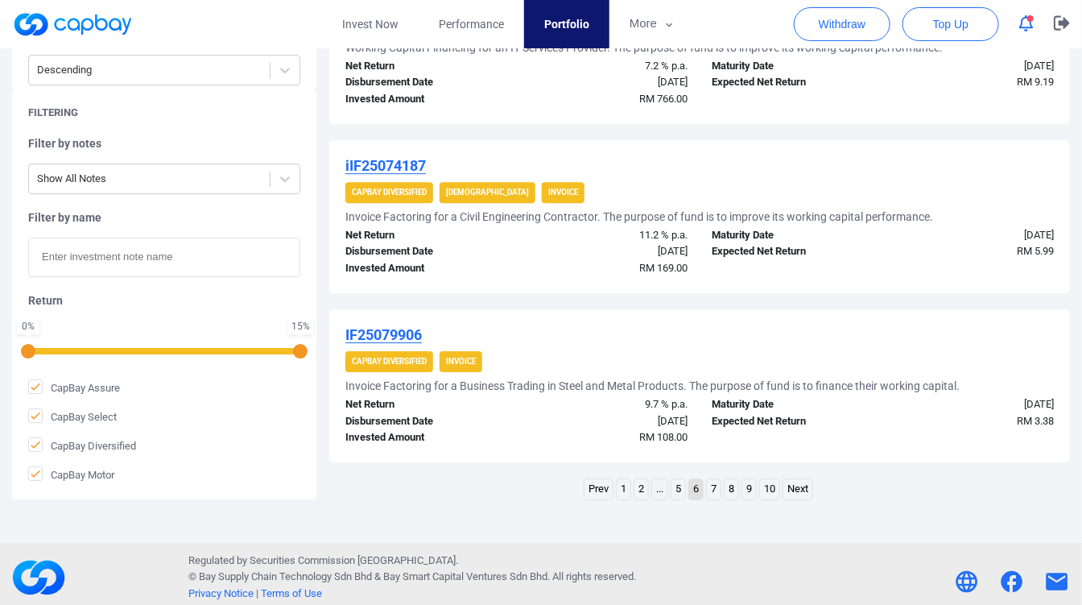
click at [717, 481] on link "7" at bounding box center [714, 489] width 14 height 20
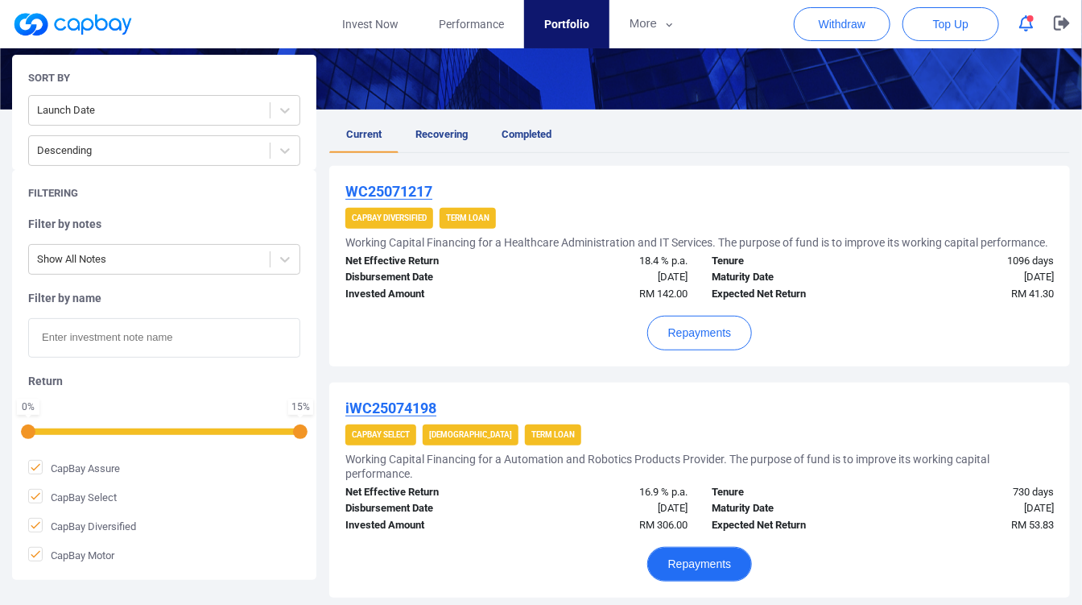
scroll to position [225, 0]
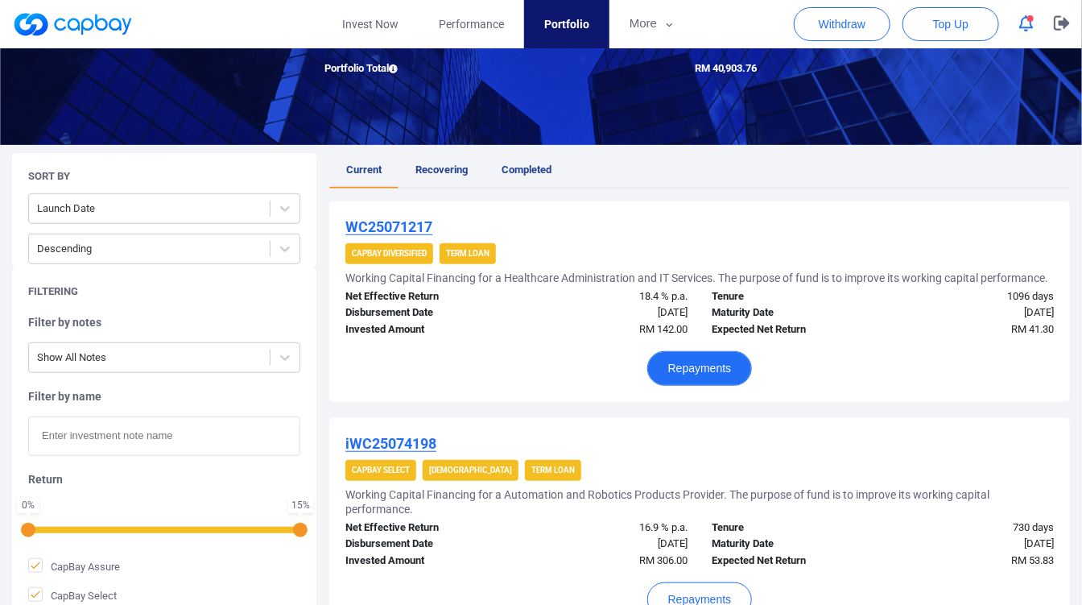
click at [735, 362] on button "Repayments" at bounding box center [699, 368] width 105 height 35
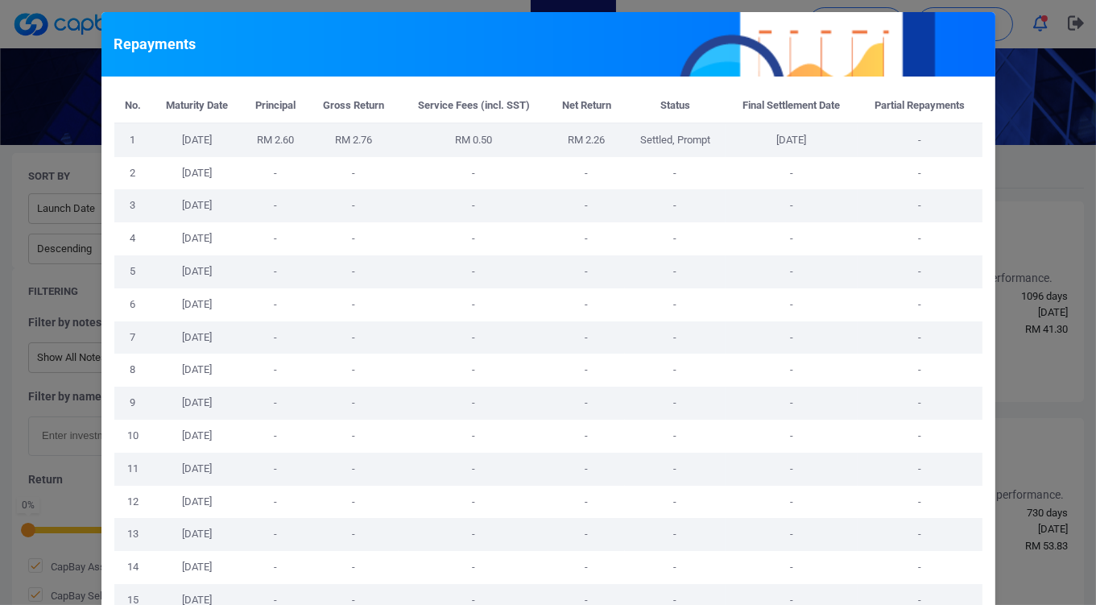
click at [1007, 375] on div "Repayments No. Maturity Date Principal Gross Return Service Fees (incl. SST) Ne…" at bounding box center [548, 302] width 1096 height 605
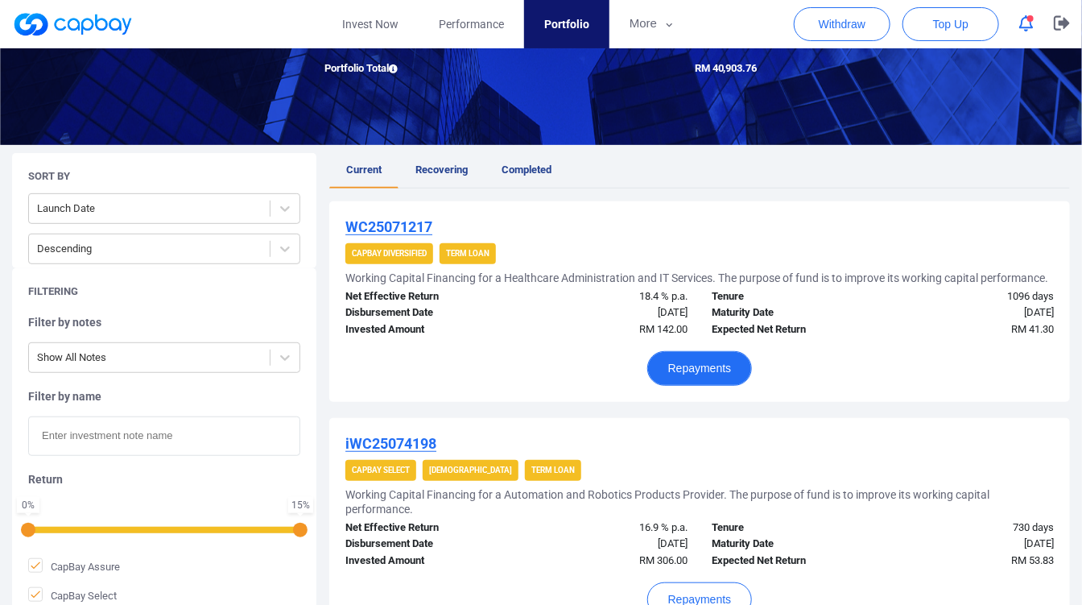
scroll to position [314, 0]
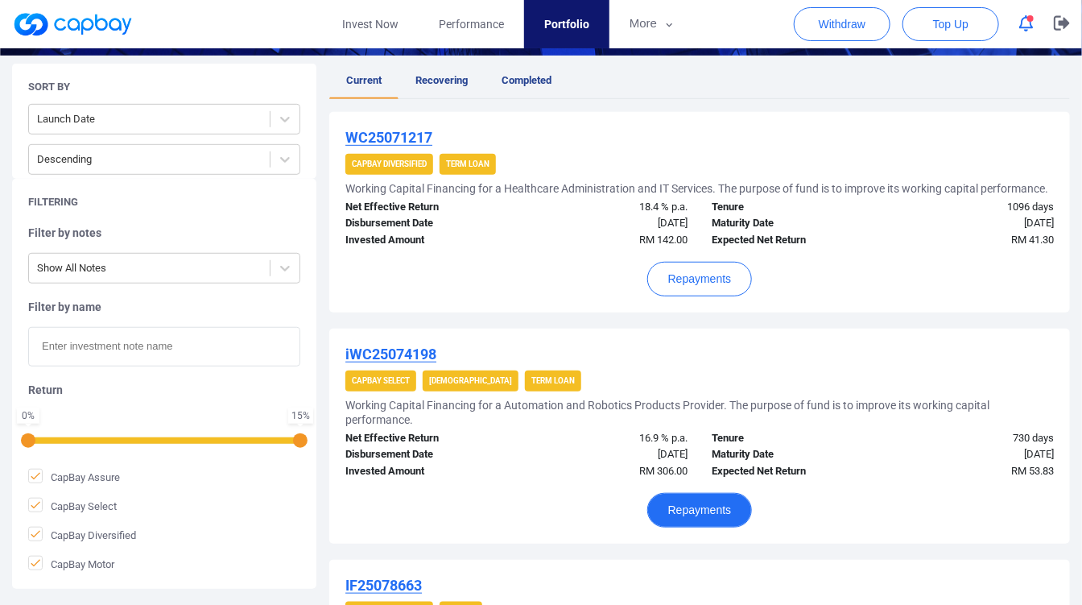
click at [726, 505] on button "Repayments" at bounding box center [699, 510] width 105 height 35
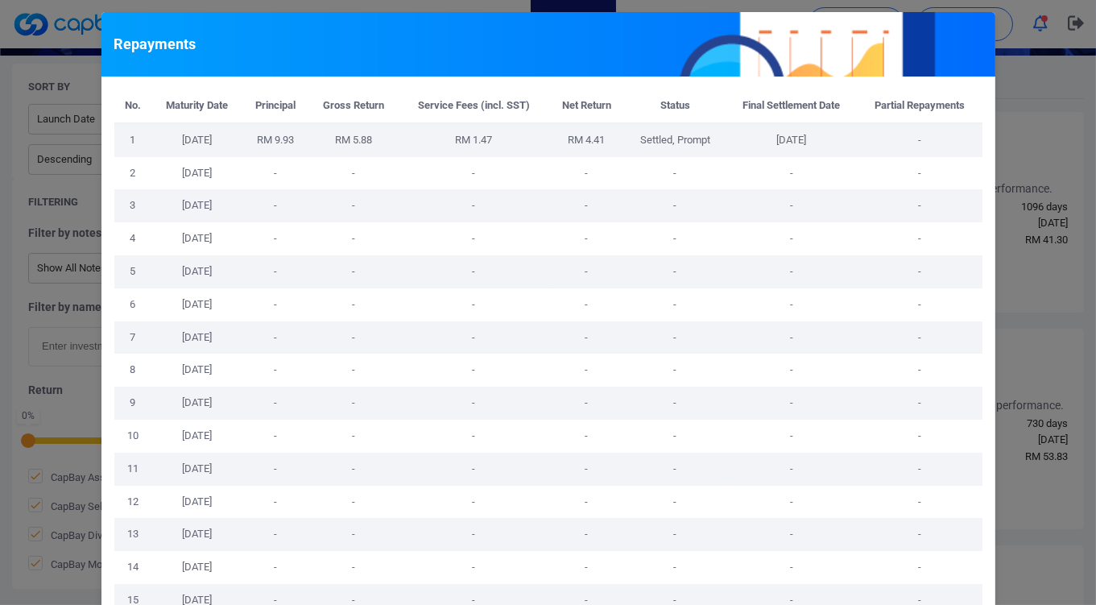
click at [1022, 443] on div "Repayments No. Maturity Date Principal Gross Return Service Fees (incl. SST) Ne…" at bounding box center [548, 302] width 1096 height 605
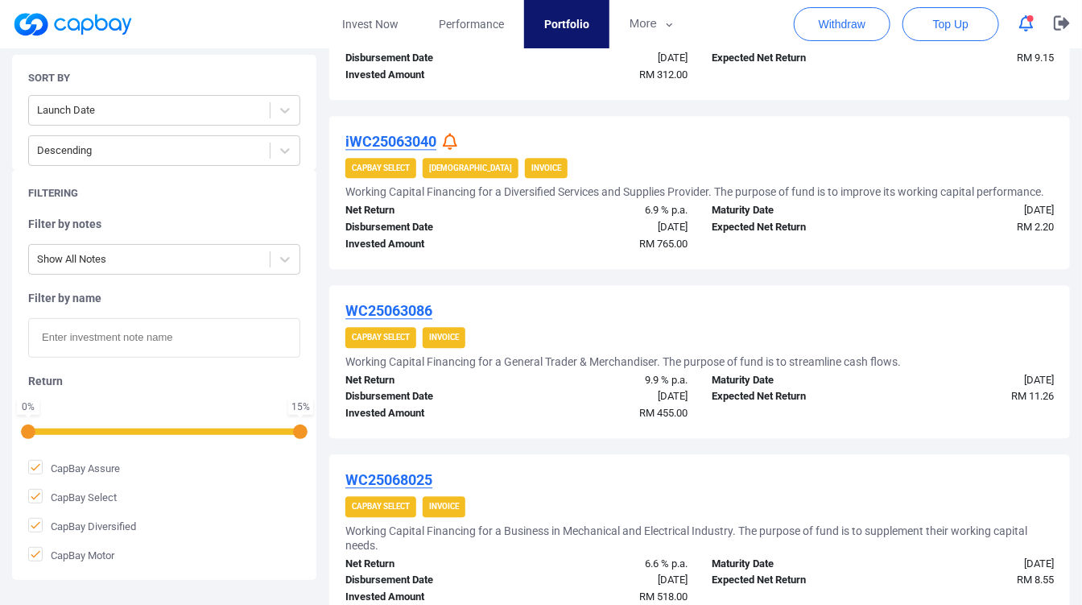
scroll to position [1387, 0]
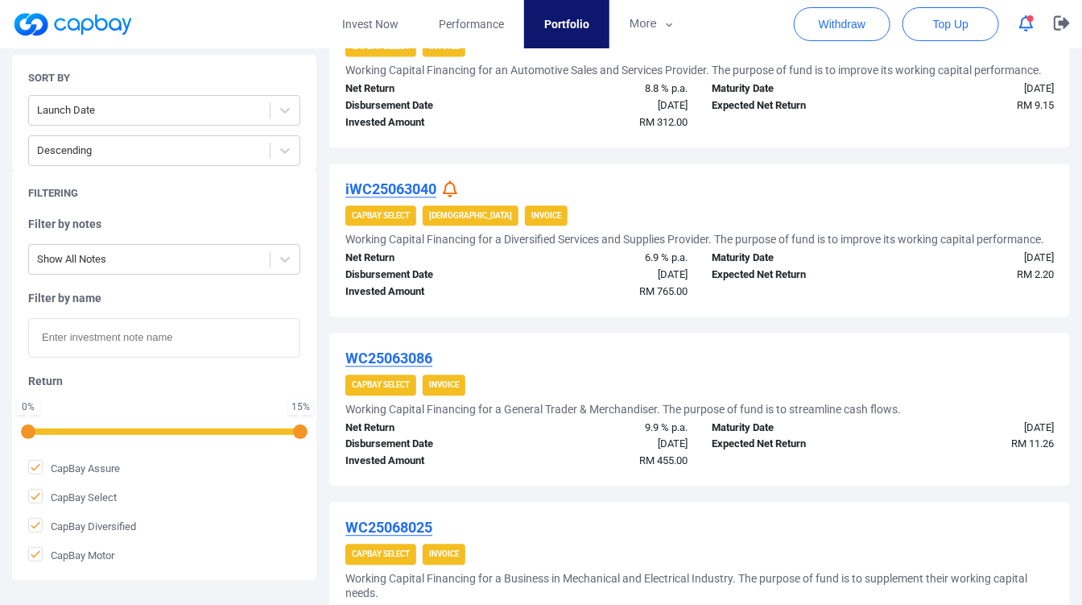
click at [456, 181] on icon at bounding box center [450, 188] width 14 height 17
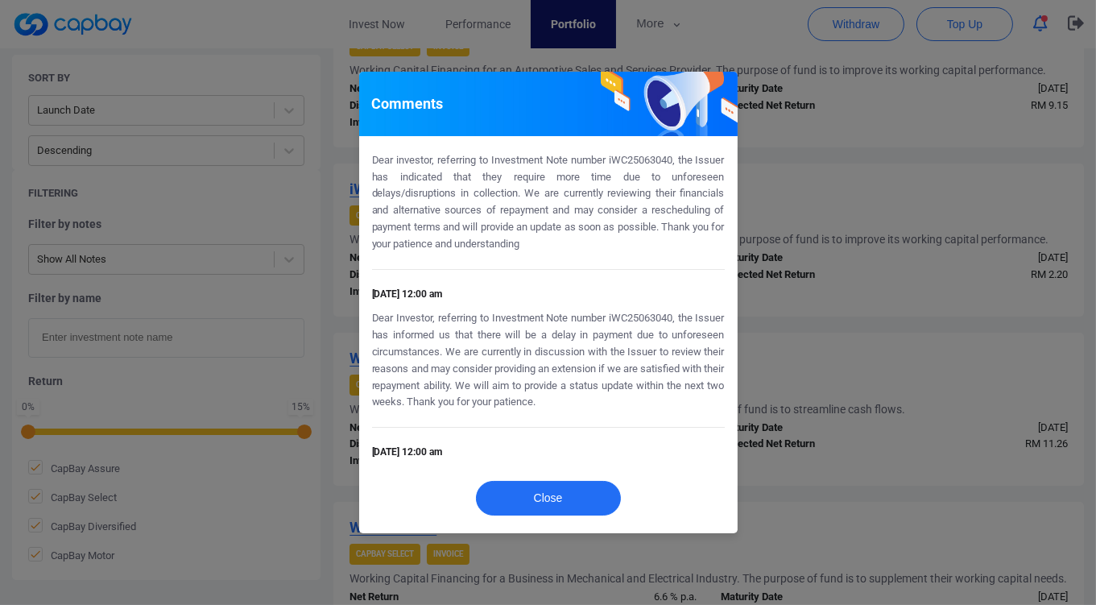
scroll to position [0, 0]
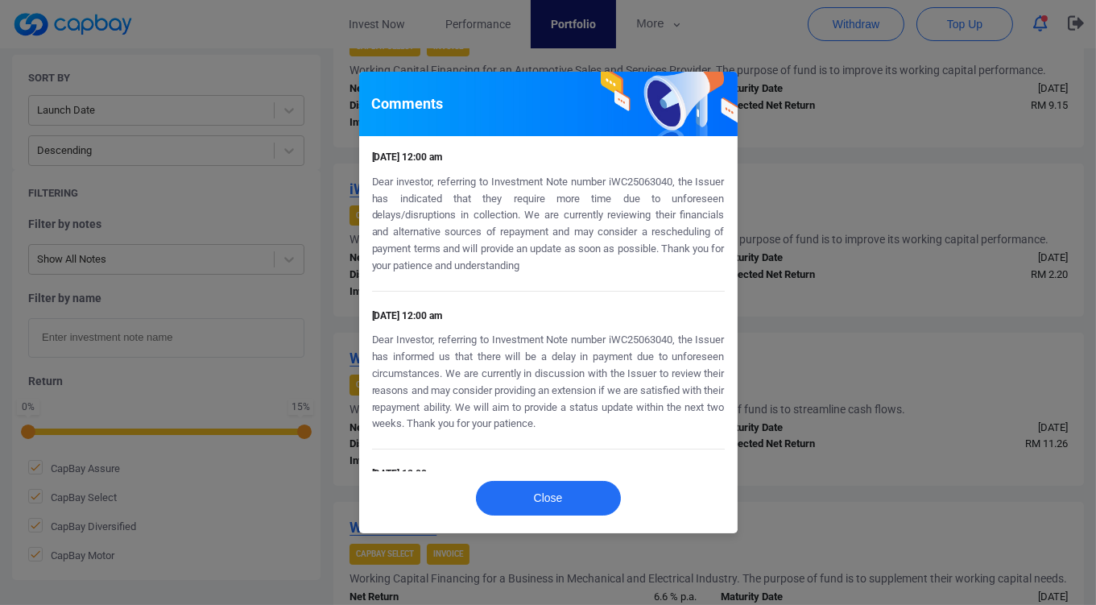
click at [775, 282] on div "Comments [DATE] 12:00 am Dear investor, referring to Investment Note number iWC…" at bounding box center [548, 302] width 1096 height 605
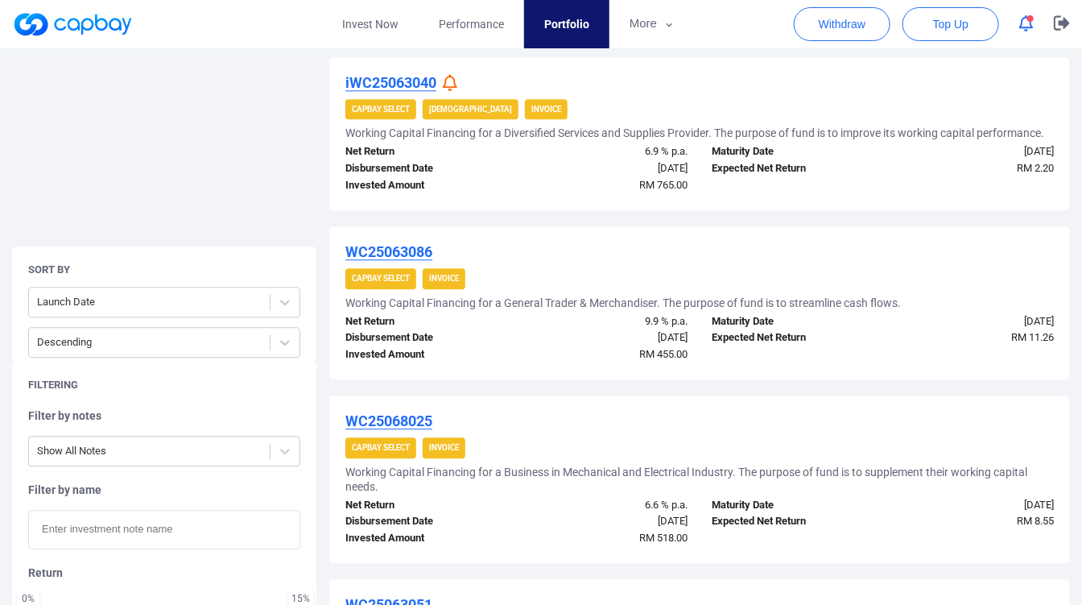
scroll to position [1766, 0]
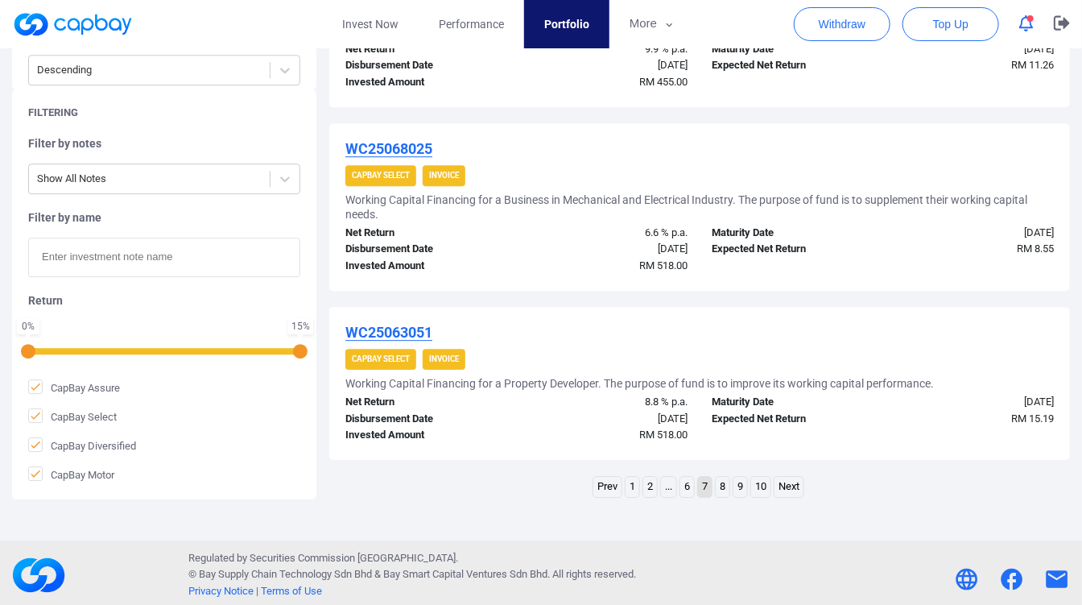
click at [727, 477] on link "8" at bounding box center [723, 487] width 14 height 20
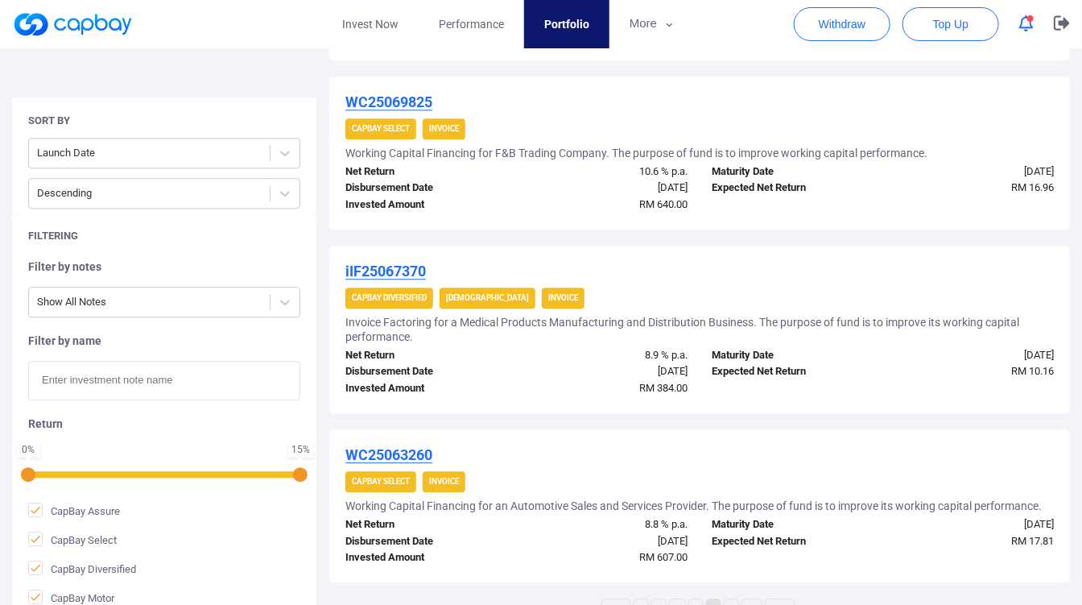
scroll to position [1656, 0]
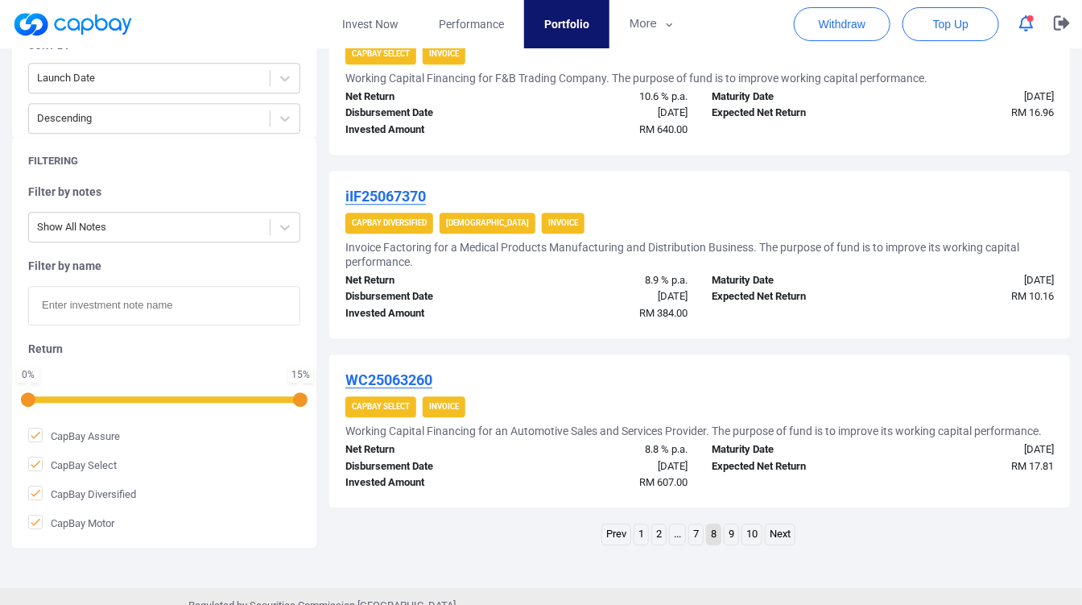
click at [729, 527] on link "9" at bounding box center [732, 534] width 14 height 20
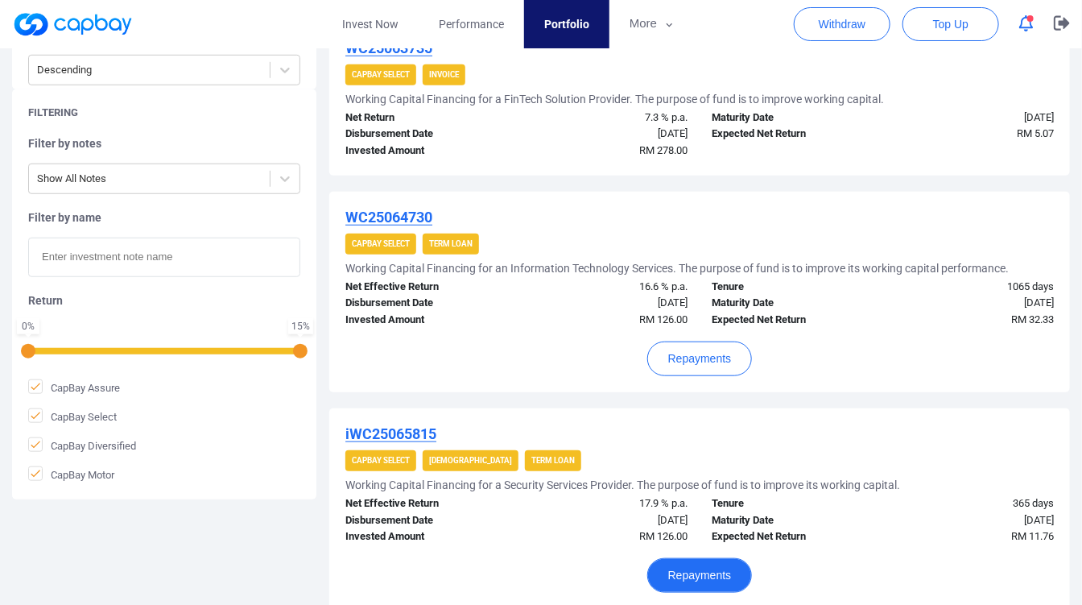
click at [700, 560] on button "Repayments" at bounding box center [699, 575] width 105 height 35
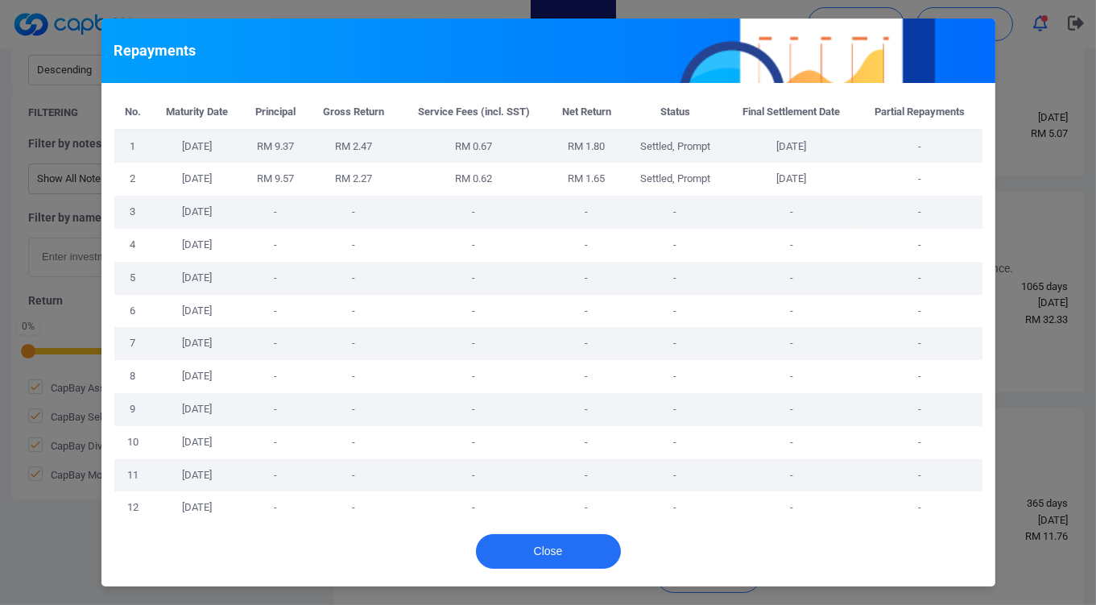
click at [987, 420] on div "No. Maturity Date Principal Gross Return Service Fees (incl. SST) Net Return St…" at bounding box center [548, 303] width 894 height 441
click at [1020, 420] on div "Repayments No. Maturity Date Principal Gross Return Service Fees (incl. SST) Ne…" at bounding box center [548, 302] width 1096 height 605
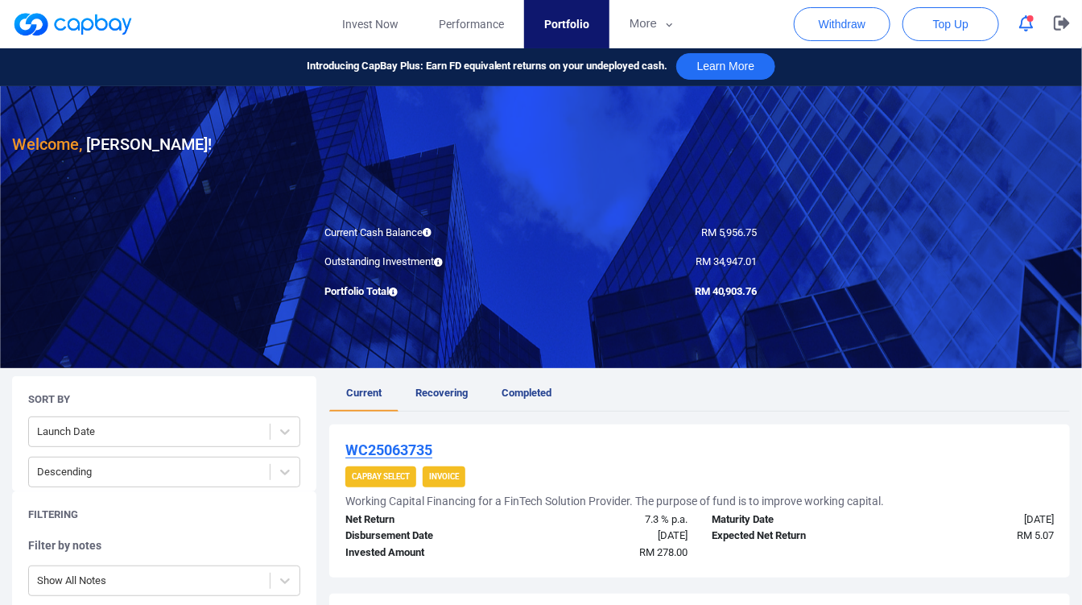
scroll to position [0, 0]
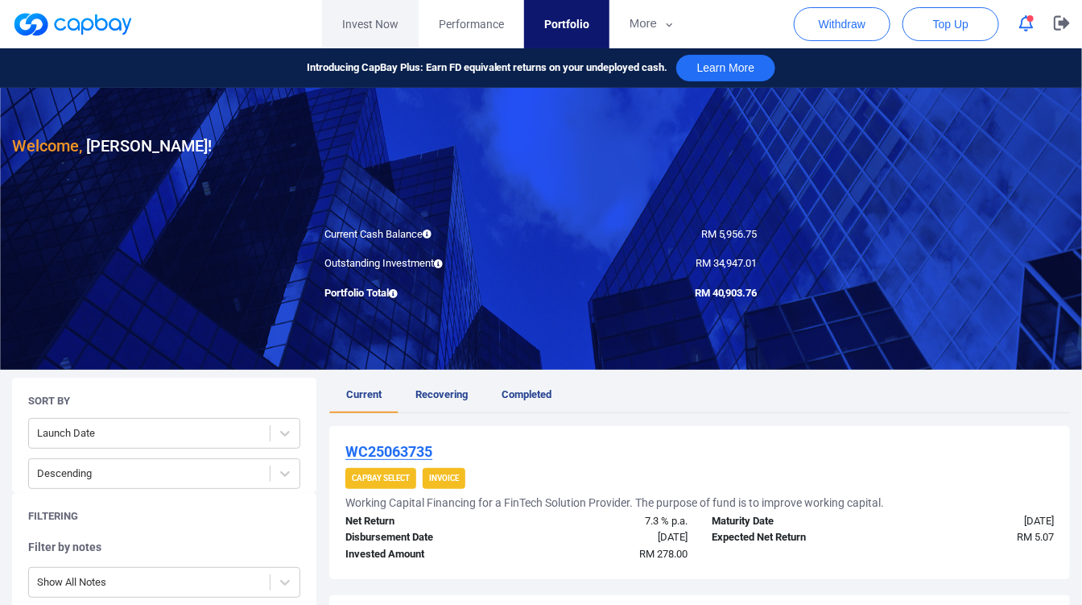
click at [350, 33] on link "Invest Now" at bounding box center [370, 24] width 97 height 48
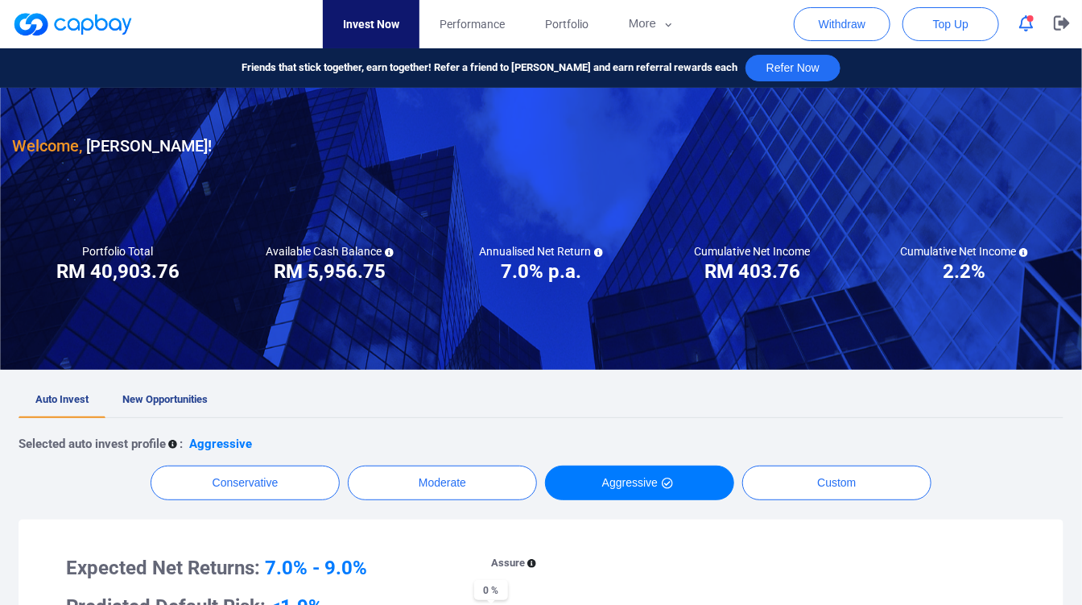
click at [89, 19] on link at bounding box center [72, 24] width 121 height 26
